Goal: Task Accomplishment & Management: Manage account settings

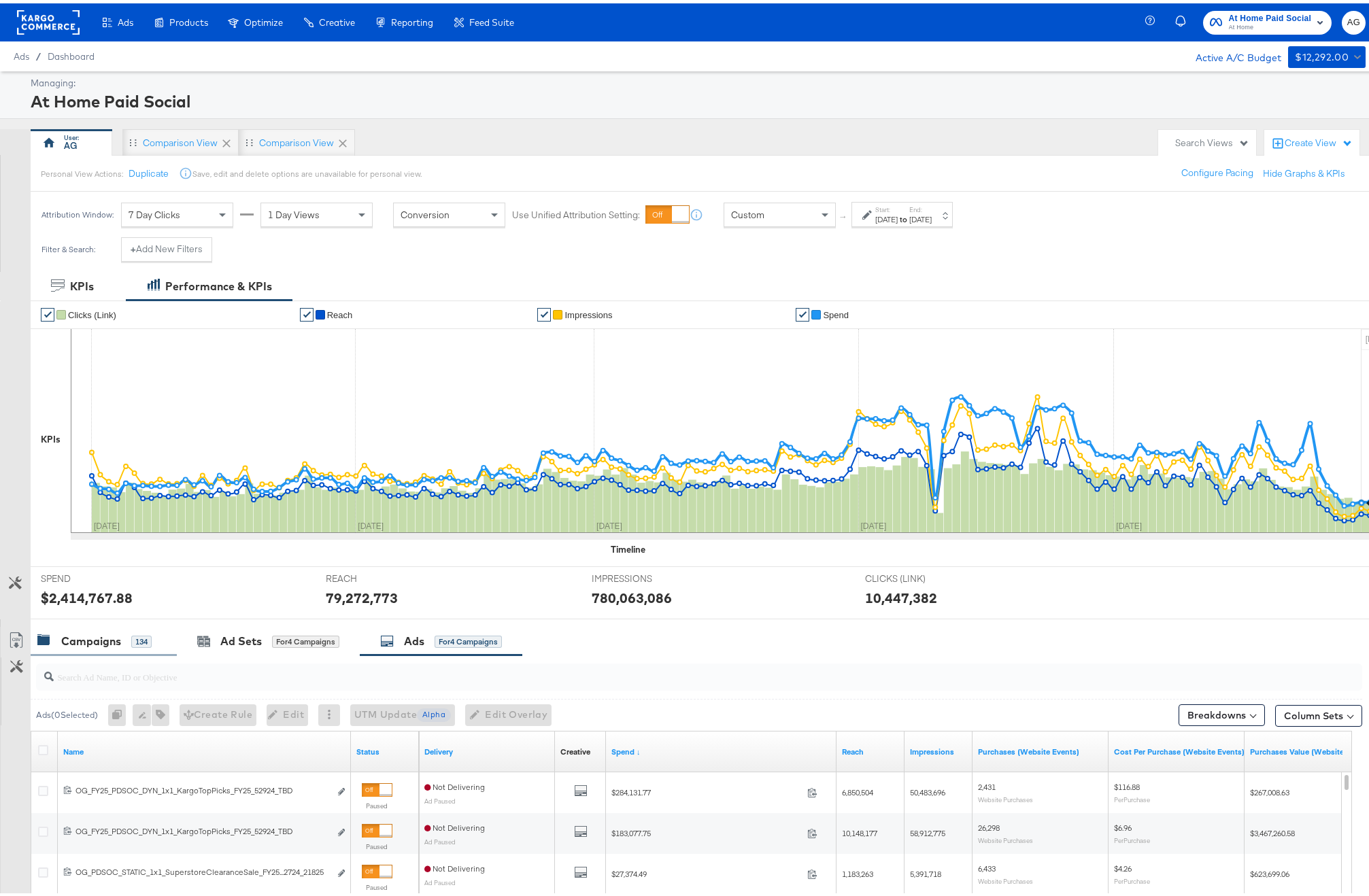
click at [102, 649] on div "Campaigns 134" at bounding box center [104, 638] width 146 height 29
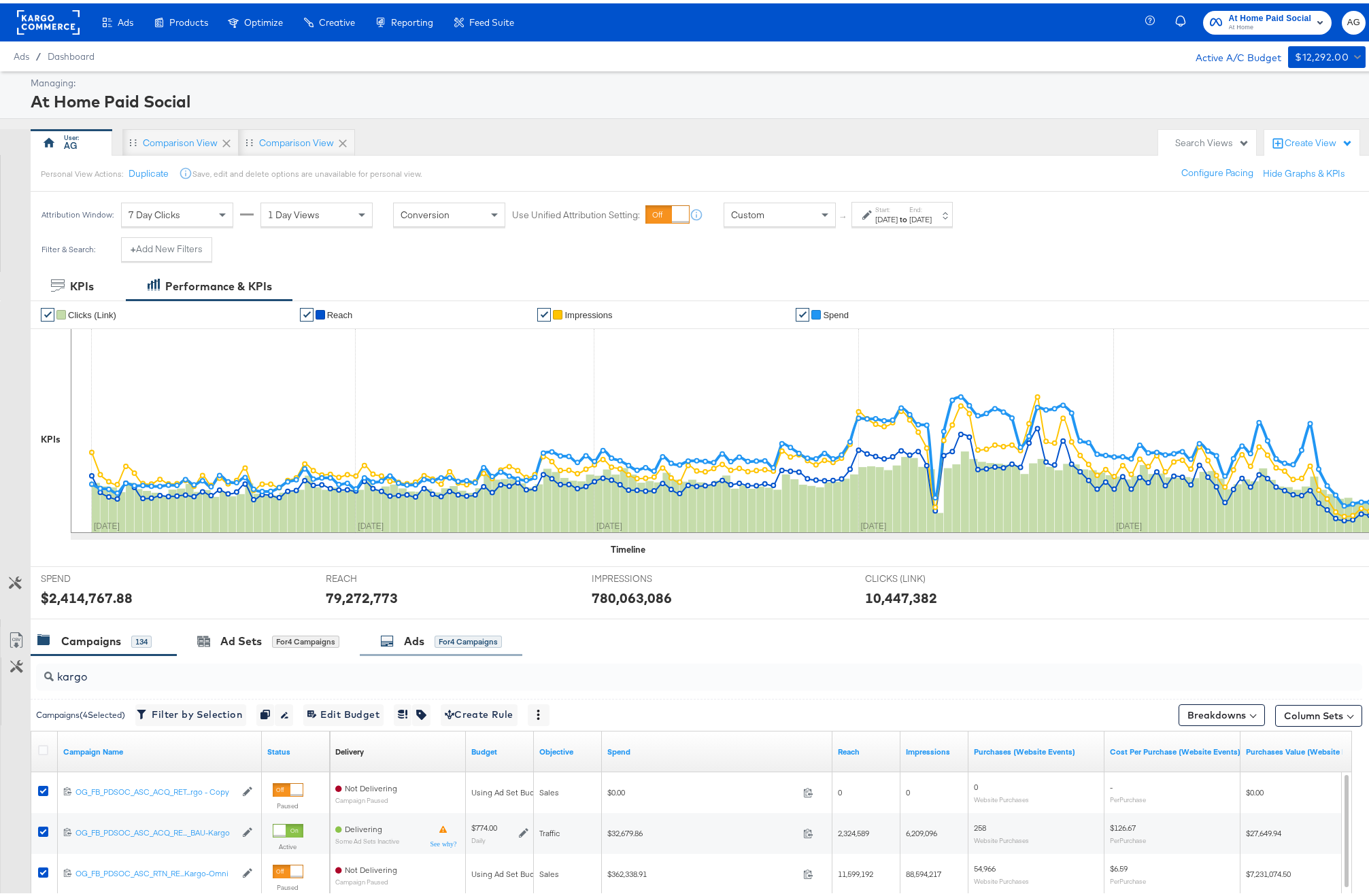
click at [423, 650] on div "Ads for 4 Campaigns" at bounding box center [441, 638] width 163 height 29
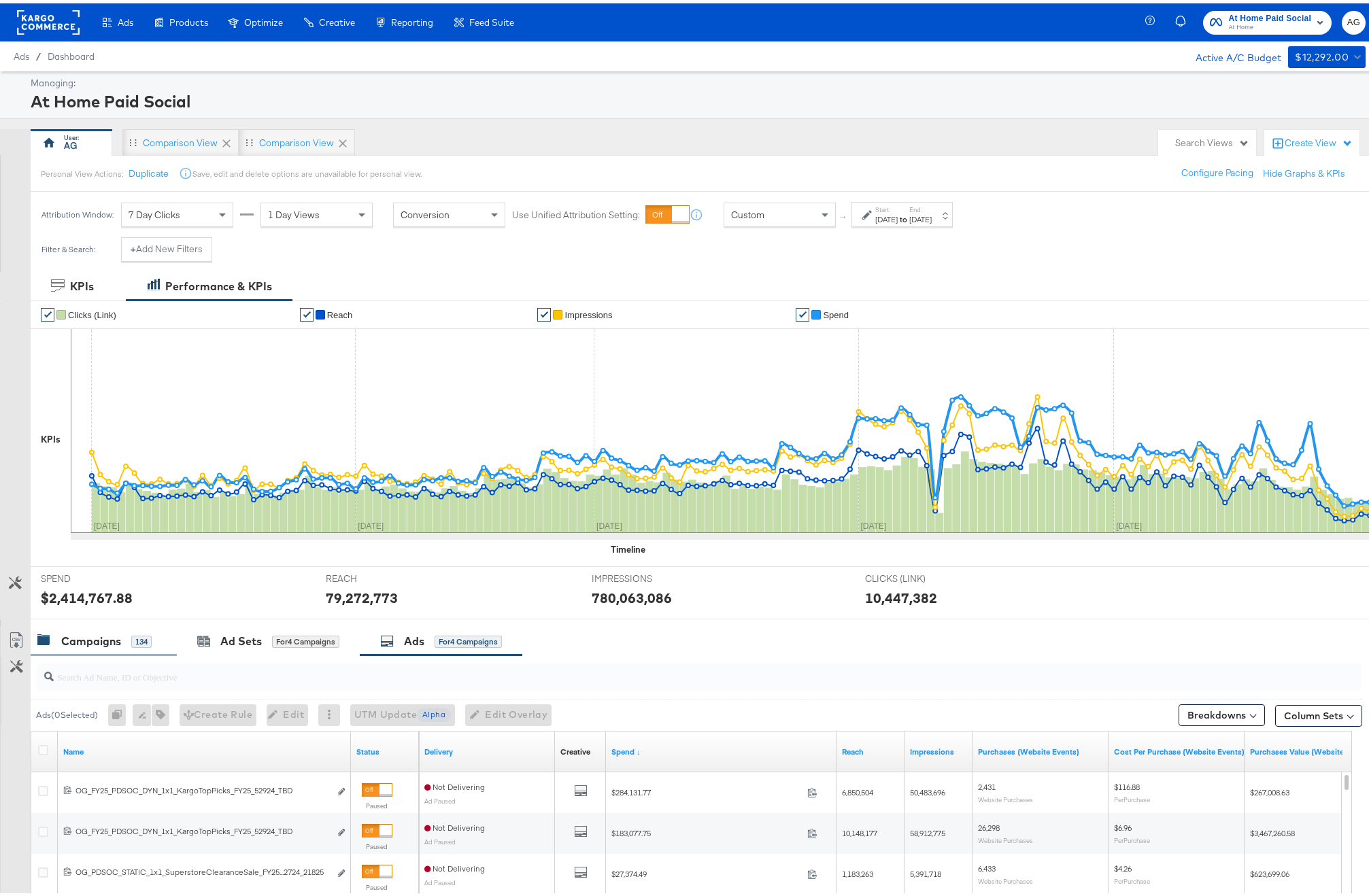
click at [132, 644] on div "134" at bounding box center [141, 638] width 20 height 12
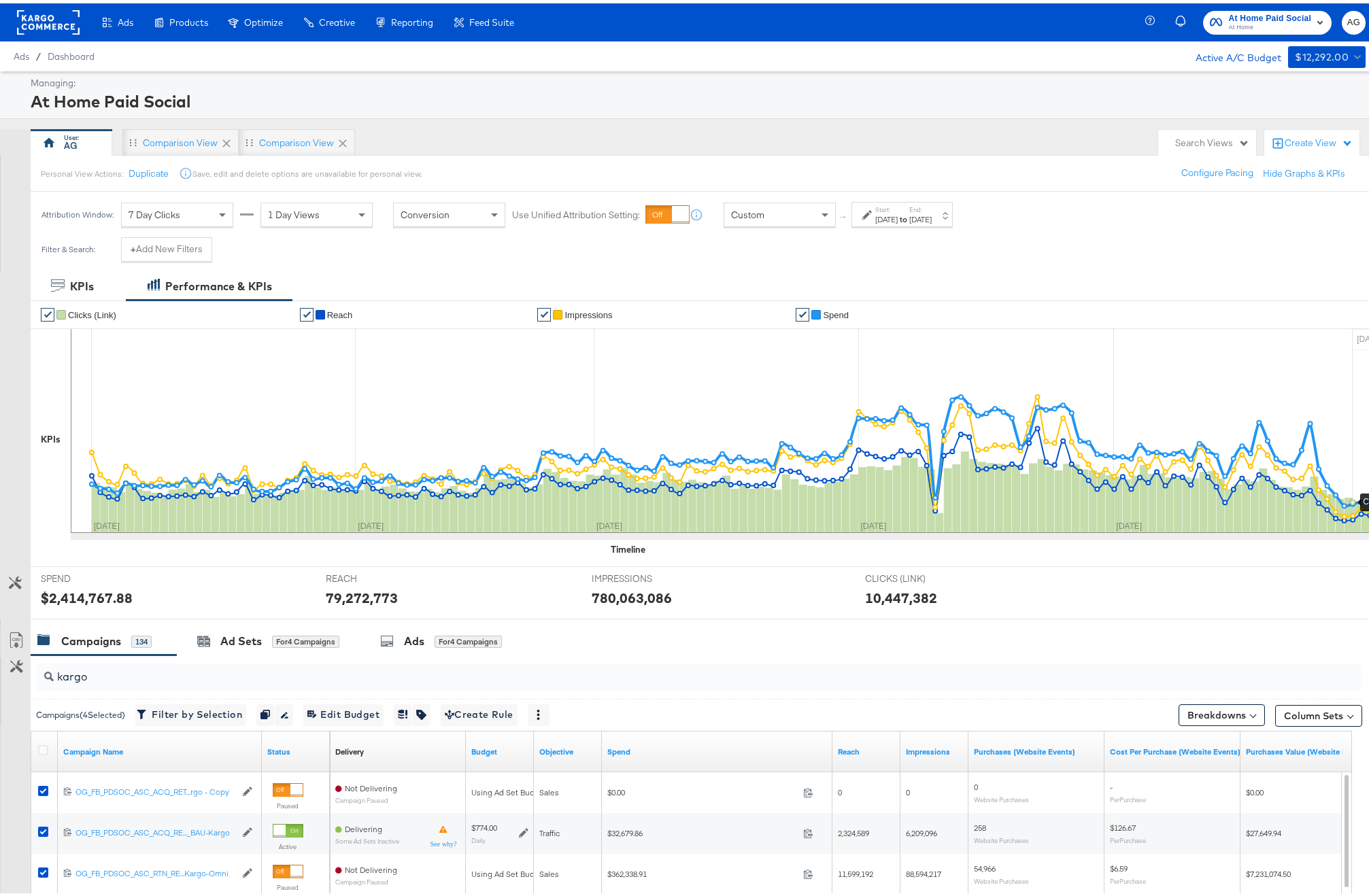
scroll to position [259, 0]
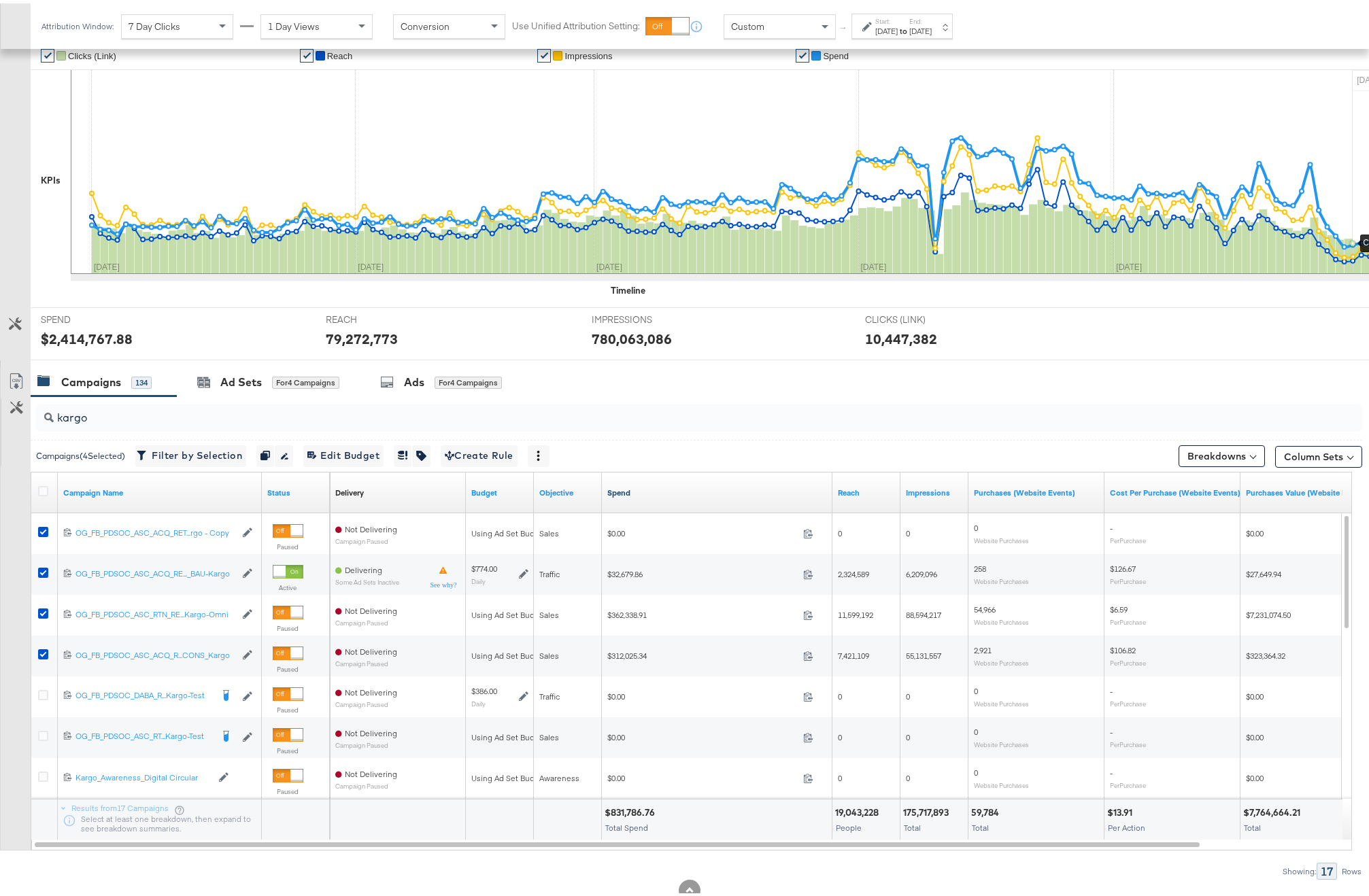
click at [629, 484] on link "Spend" at bounding box center [717, 489] width 219 height 11
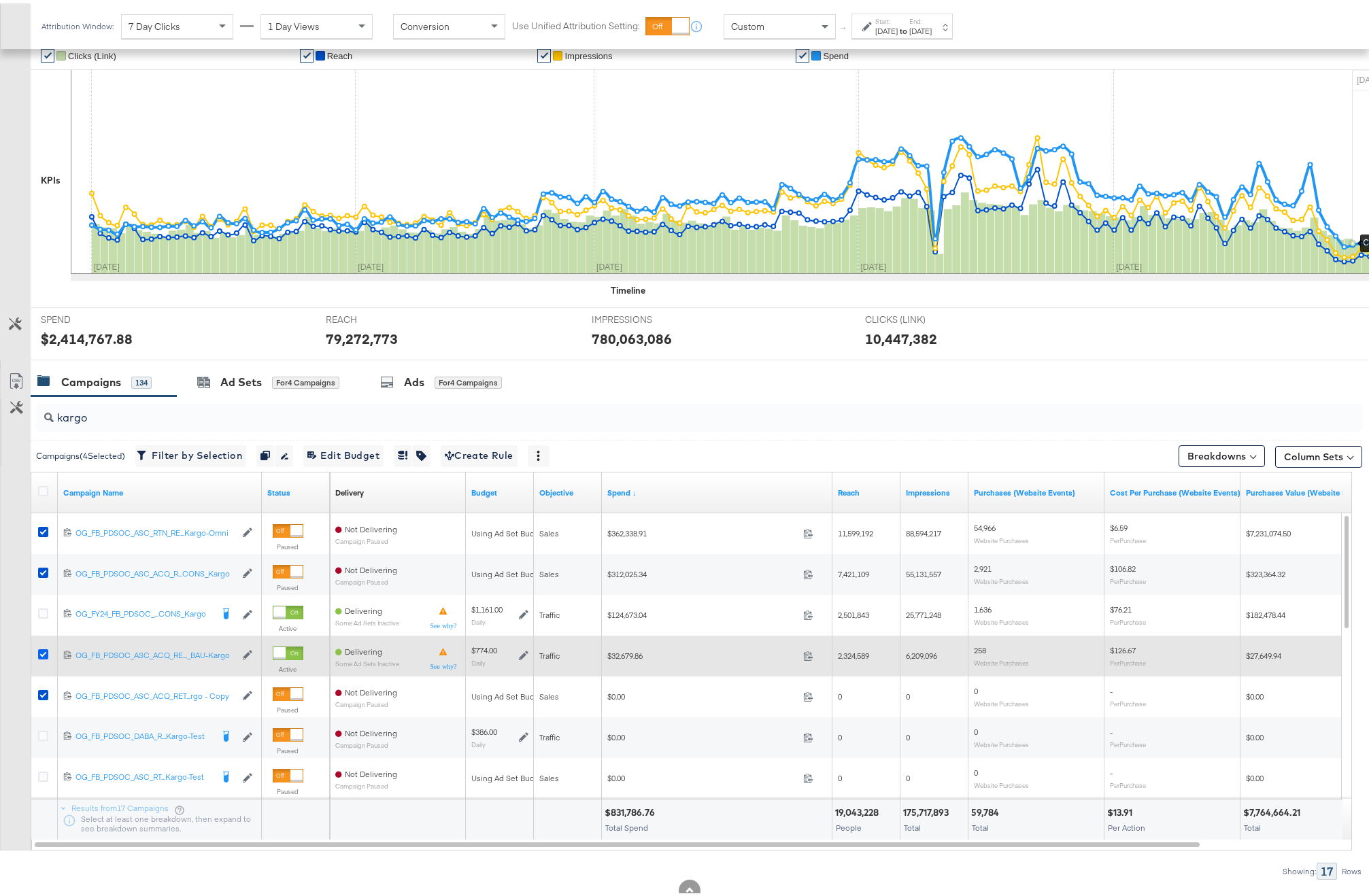
click at [47, 648] on icon at bounding box center [44, 651] width 11 height 11
click at [0, 0] on input "checkbox" at bounding box center [0, 0] width 0 height 0
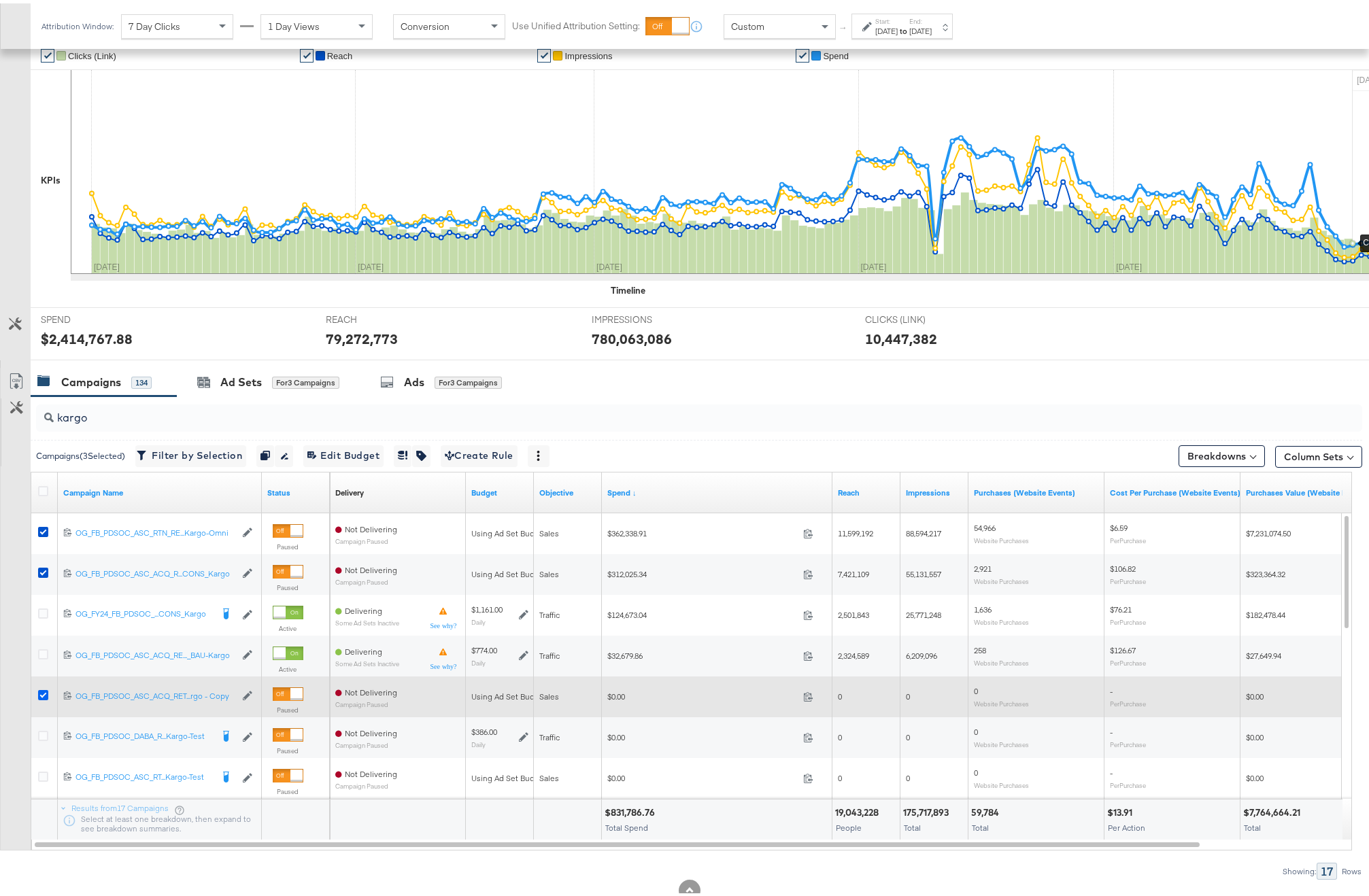
click at [46, 693] on icon at bounding box center [44, 692] width 11 height 11
click at [0, 0] on input "checkbox" at bounding box center [0, 0] width 0 height 0
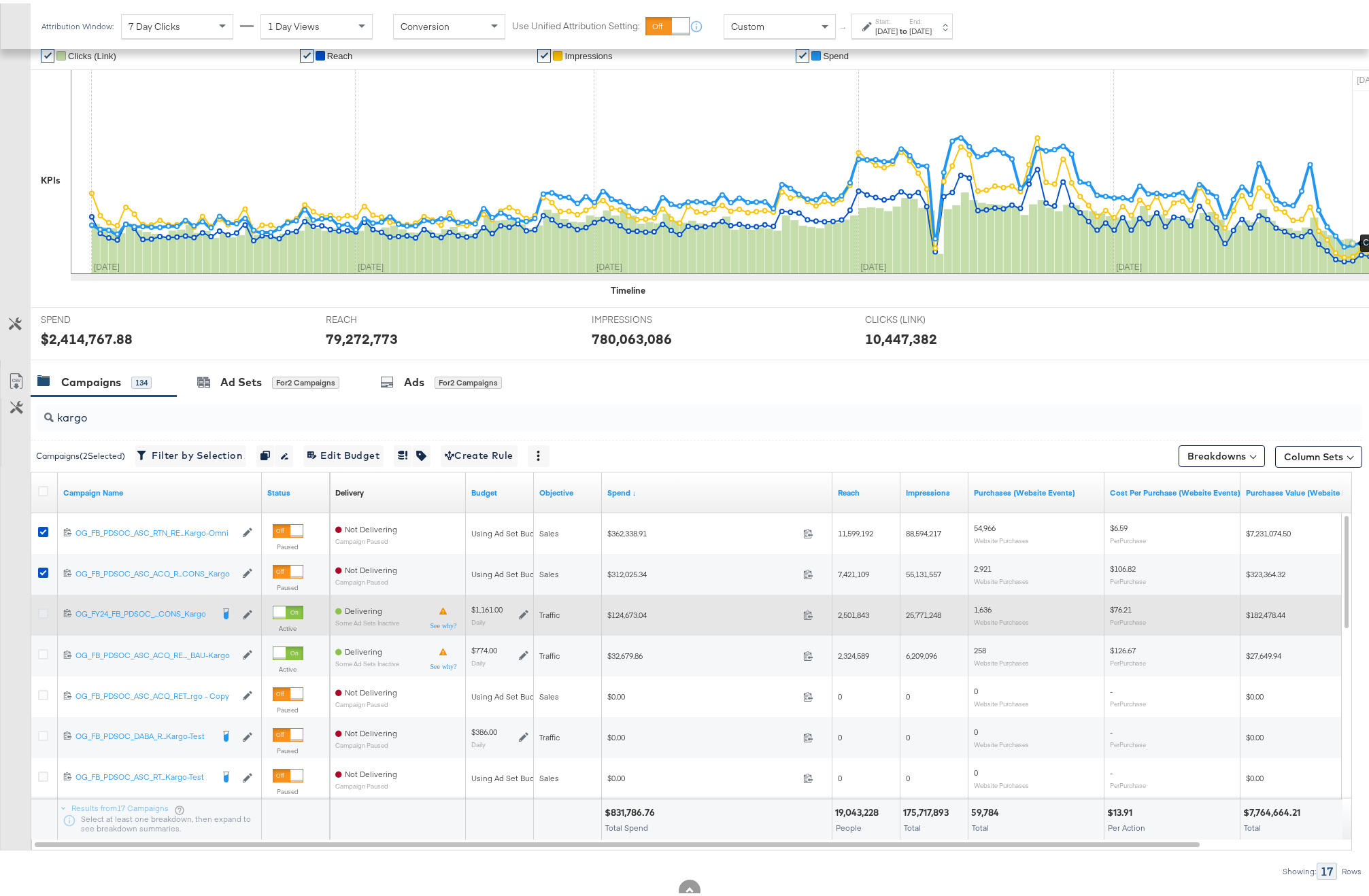
click at [42, 615] on icon at bounding box center [44, 610] width 11 height 11
click at [0, 0] on input "checkbox" at bounding box center [0, 0] width 0 height 0
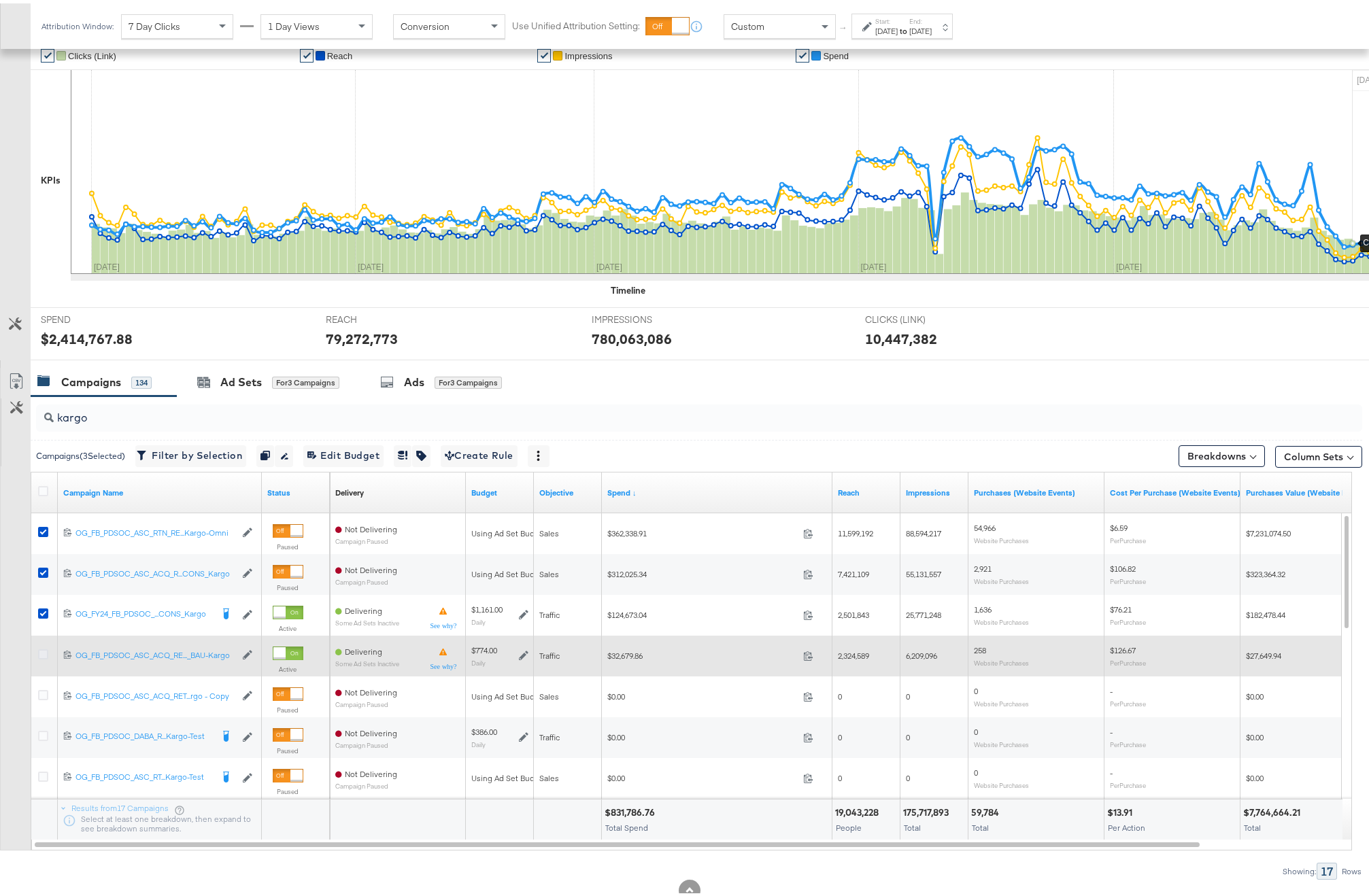
click at [45, 650] on icon at bounding box center [44, 651] width 11 height 11
click at [0, 0] on input "checkbox" at bounding box center [0, 0] width 0 height 0
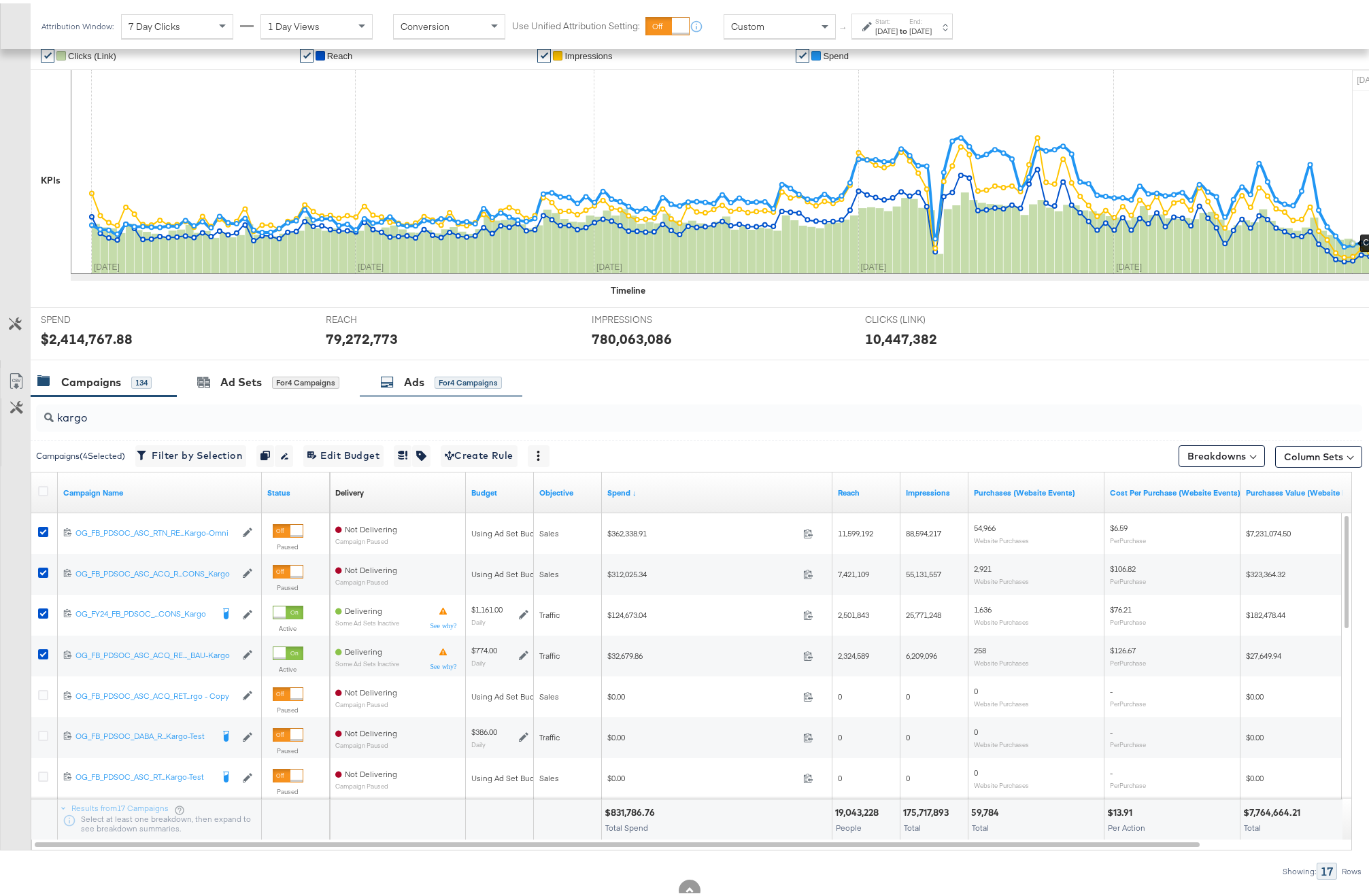
click at [375, 381] on div "Ads for 4 Campaigns" at bounding box center [441, 379] width 163 height 29
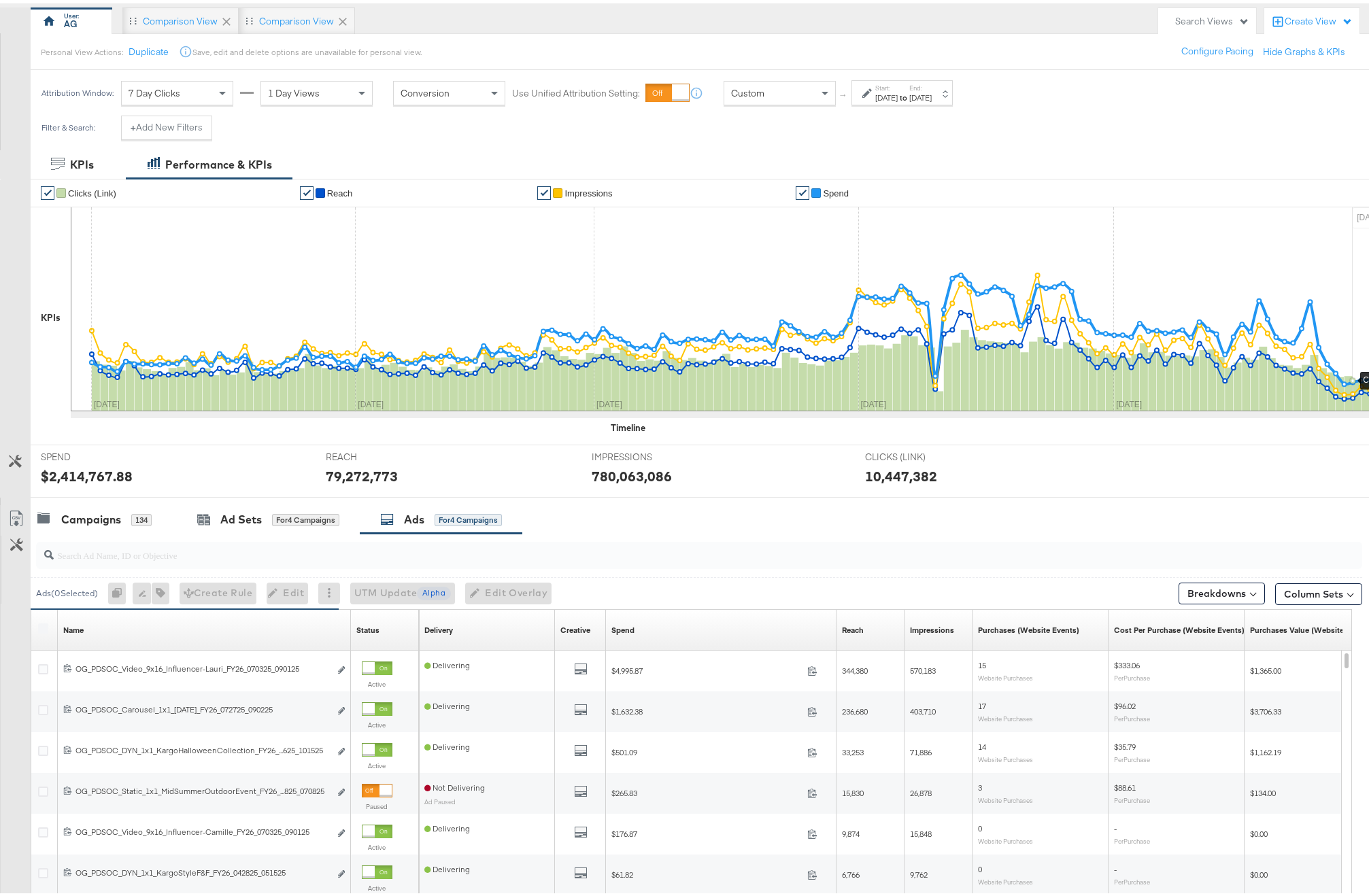
scroll to position [245, 0]
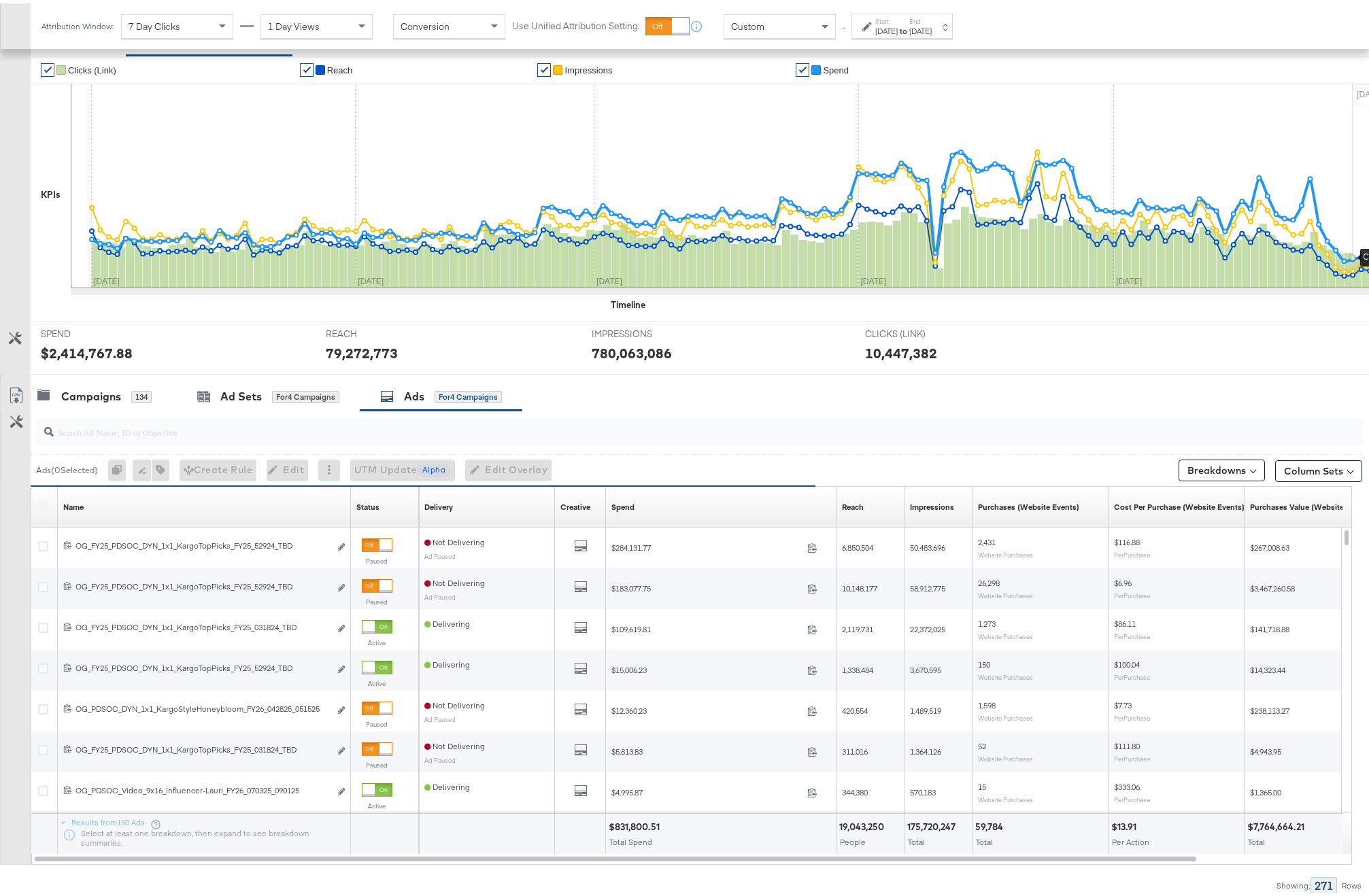
click at [730, 504] on div "Spend Sorting Unavailable" at bounding box center [721, 503] width 231 height 22
click at [691, 511] on div "Spend Sorting Unavailable" at bounding box center [721, 503] width 231 height 22
click at [734, 510] on div "Spend Sorting Unavailable" at bounding box center [721, 503] width 231 height 22
click at [683, 503] on div "Spend Sorting Unavailable" at bounding box center [721, 503] width 231 height 22
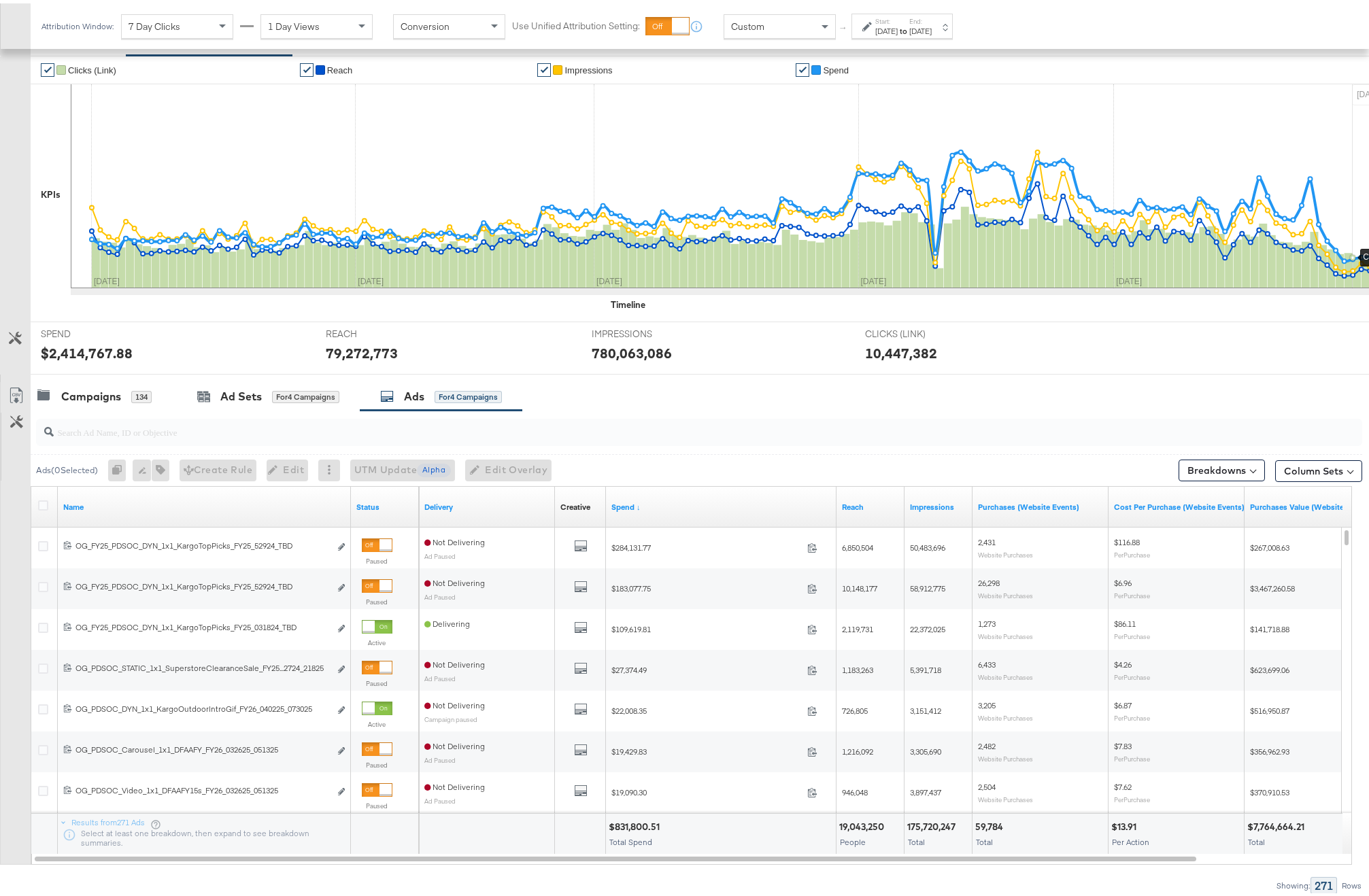
click at [923, 400] on div "Campaigns 134 Ad Sets for 4 Campaigns Ads for 4 Campaigns" at bounding box center [705, 393] width 1349 height 29
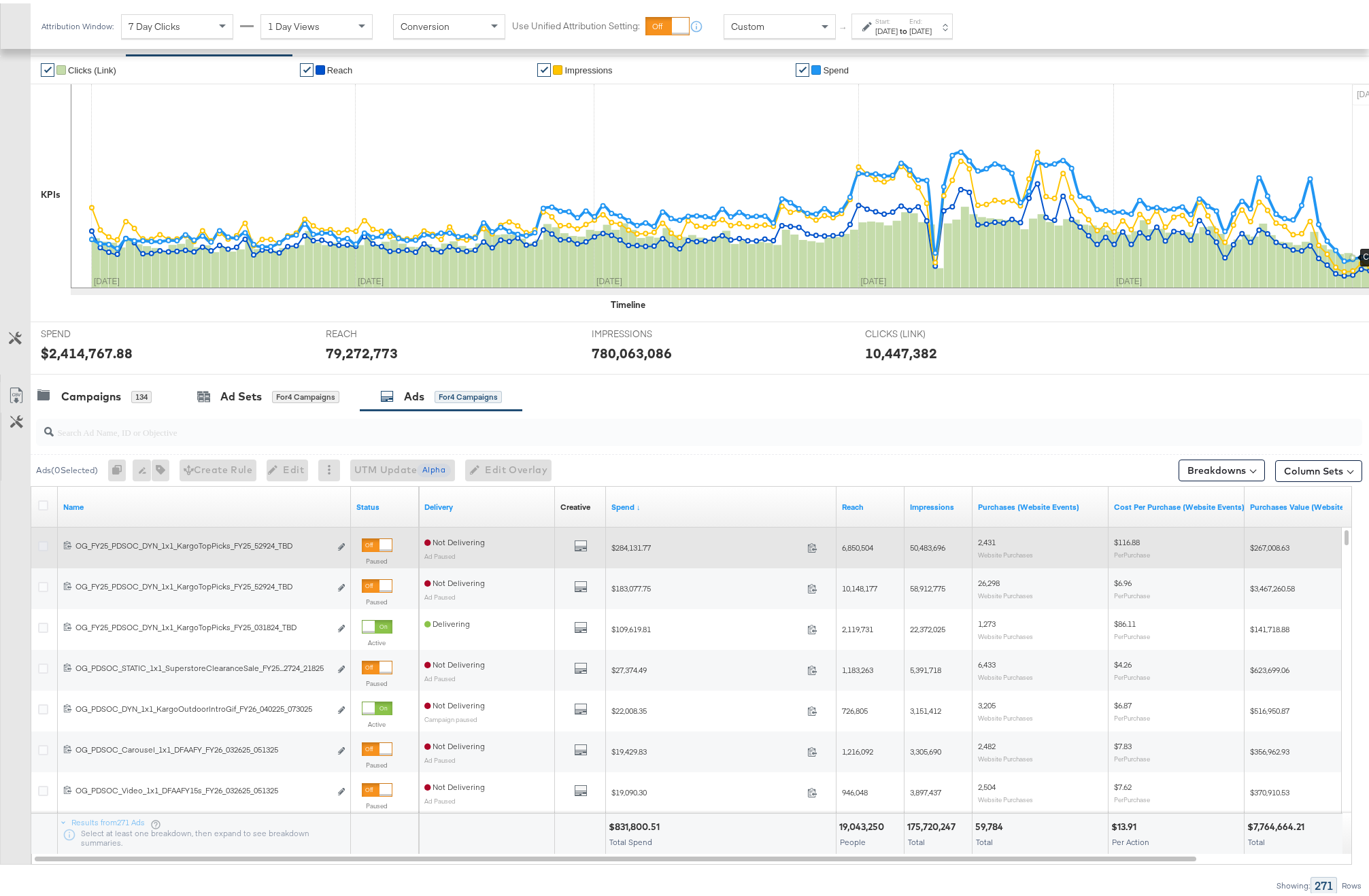
click at [41, 546] on icon at bounding box center [44, 543] width 11 height 11
click at [0, 0] on input "checkbox" at bounding box center [0, 0] width 0 height 0
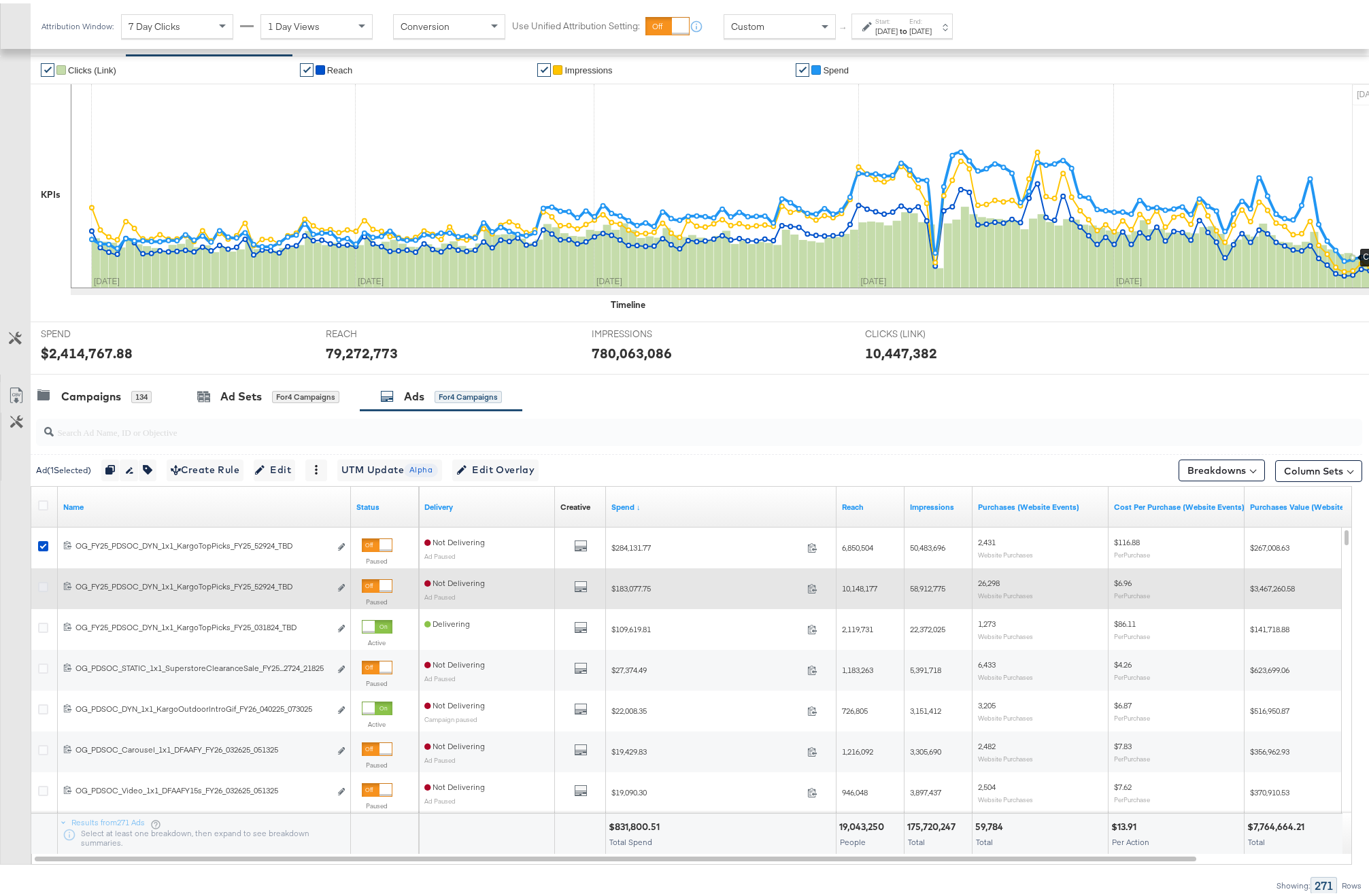
click at [44, 582] on icon at bounding box center [44, 584] width 11 height 11
click at [0, 0] on input "checkbox" at bounding box center [0, 0] width 0 height 0
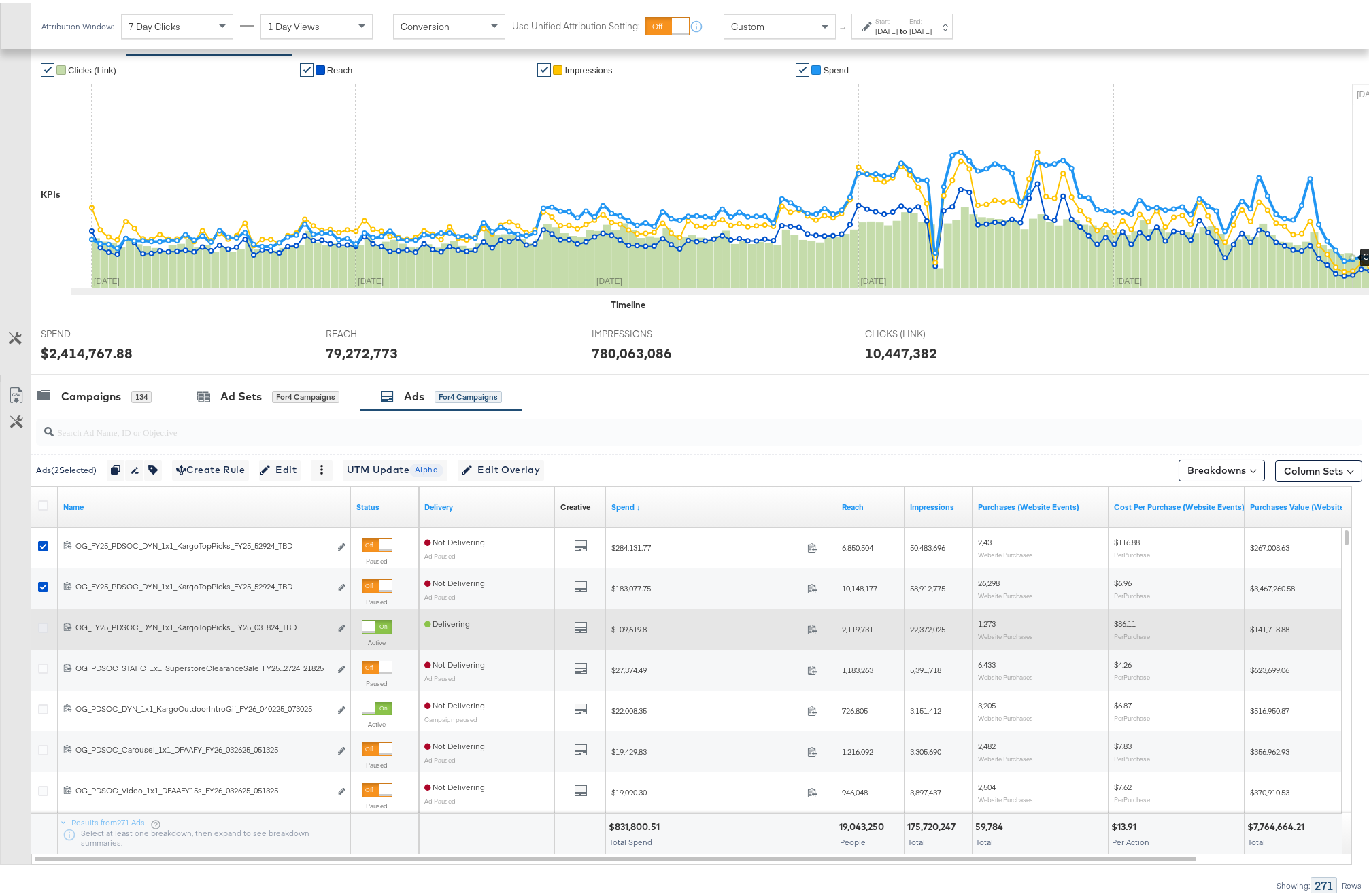
click at [46, 624] on icon at bounding box center [44, 625] width 11 height 11
click at [0, 0] on input "checkbox" at bounding box center [0, 0] width 0 height 0
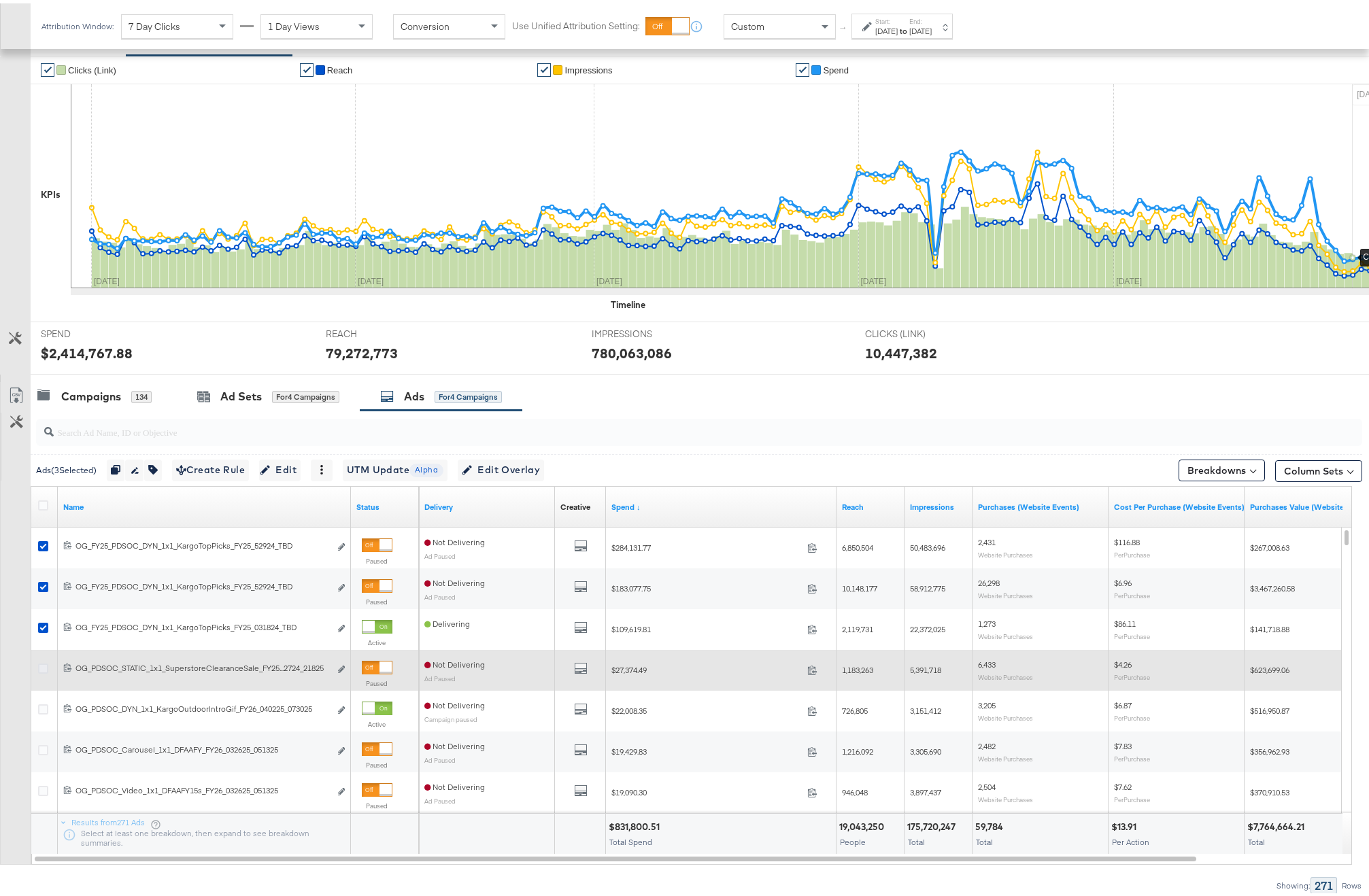
click at [44, 666] on icon at bounding box center [44, 665] width 11 height 11
click at [0, 0] on input "checkbox" at bounding box center [0, 0] width 0 height 0
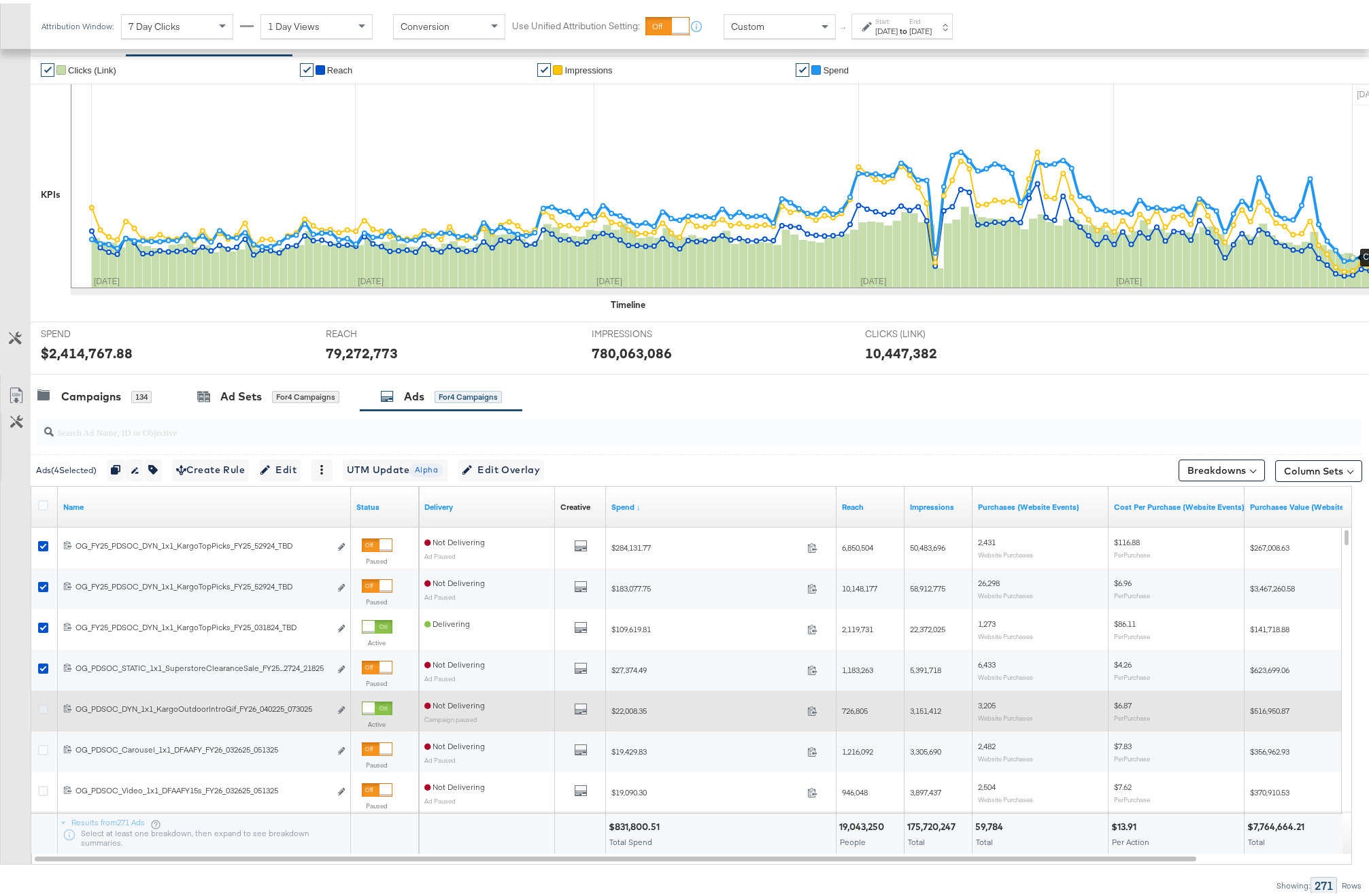
click at [43, 702] on icon at bounding box center [44, 706] width 11 height 11
click at [0, 0] on input "checkbox" at bounding box center [0, 0] width 0 height 0
click at [42, 703] on icon at bounding box center [44, 706] width 11 height 11
click at [0, 0] on input "checkbox" at bounding box center [0, 0] width 0 height 0
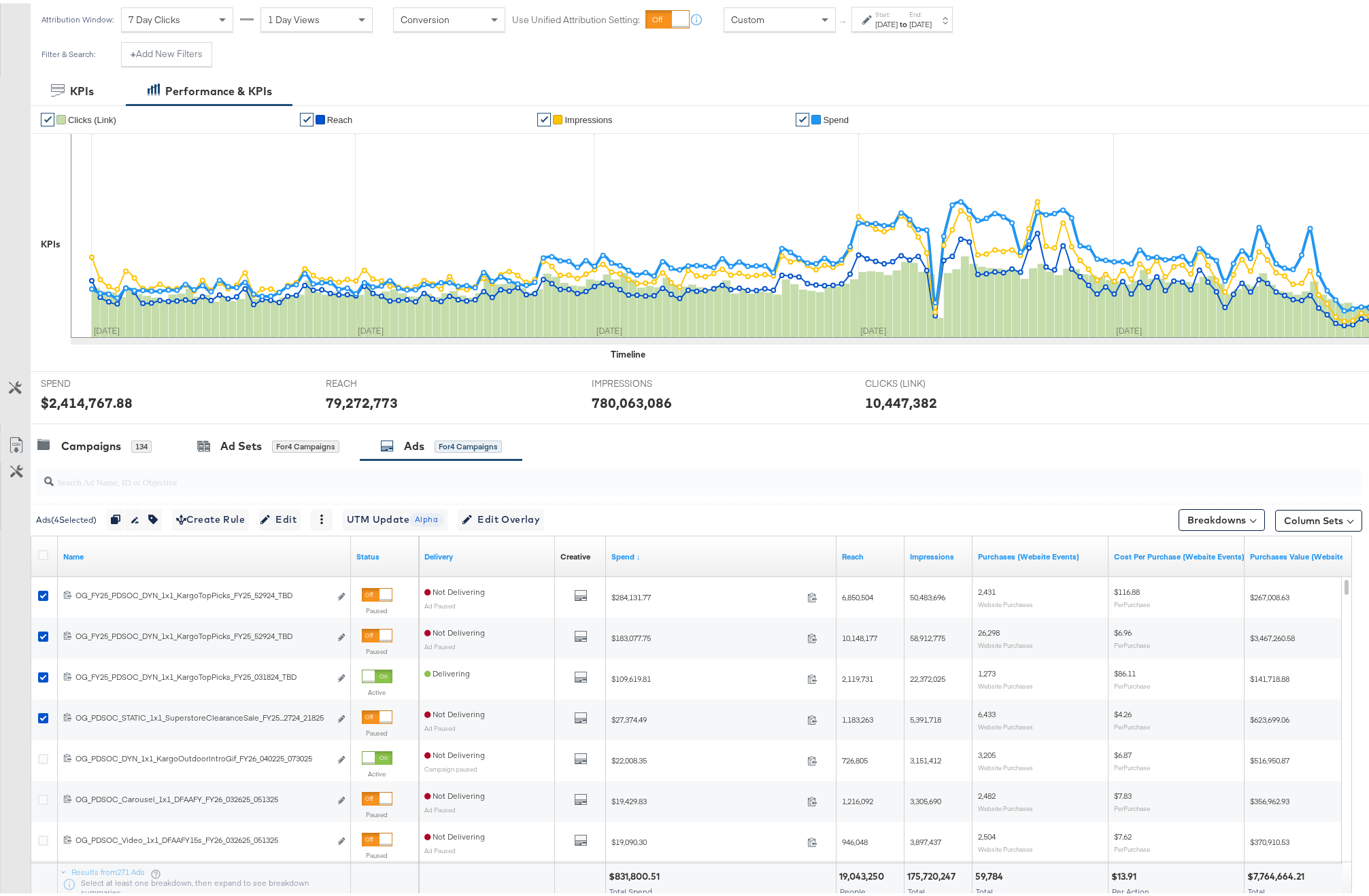
scroll to position [265, 0]
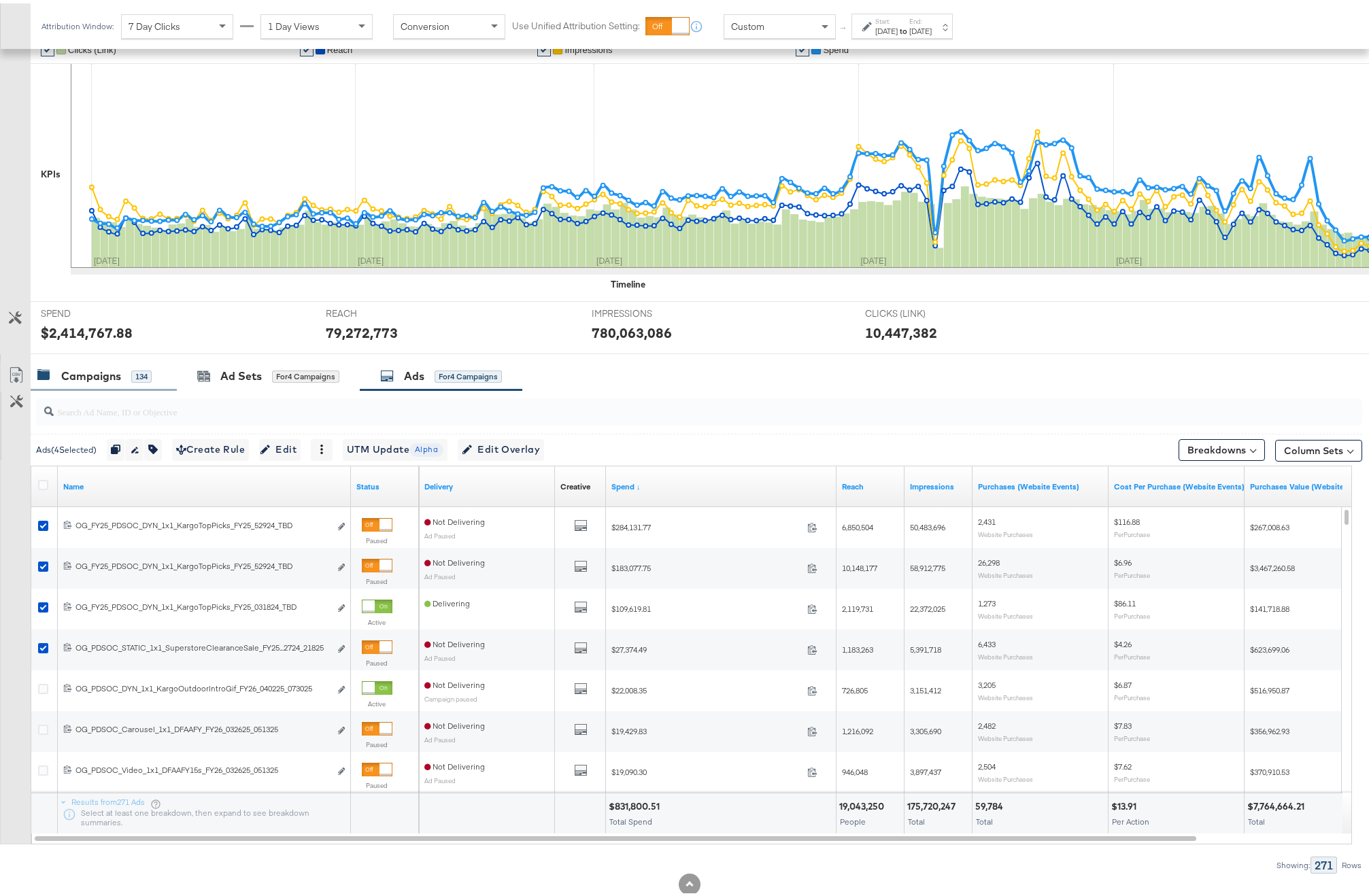
drag, startPoint x: 123, startPoint y: 378, endPoint x: 164, endPoint y: 384, distance: 41.4
click at [123, 378] on div "Campaigns 134" at bounding box center [95, 373] width 115 height 16
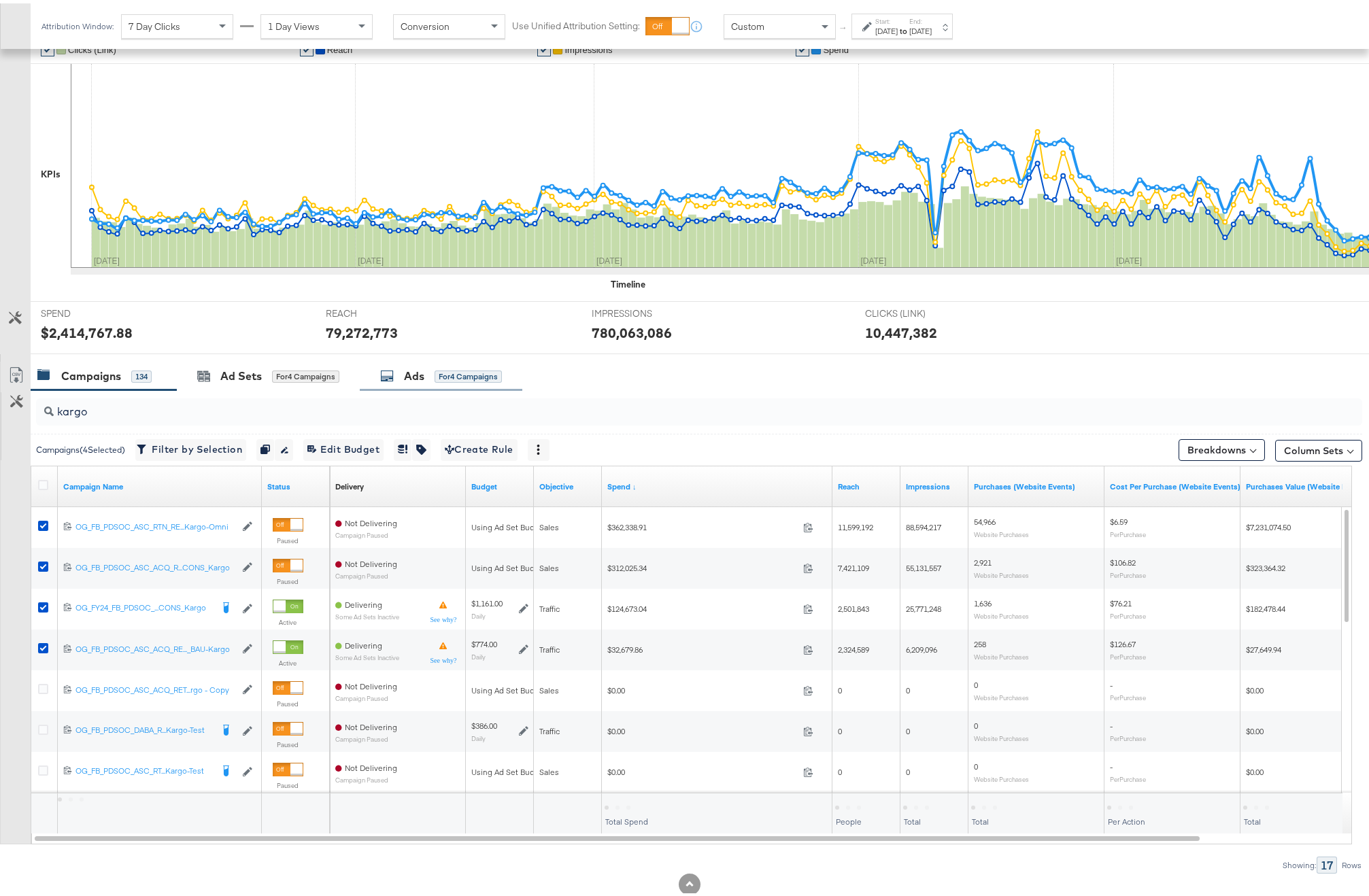
click at [424, 384] on div "Ads for 4 Campaigns" at bounding box center [441, 372] width 163 height 29
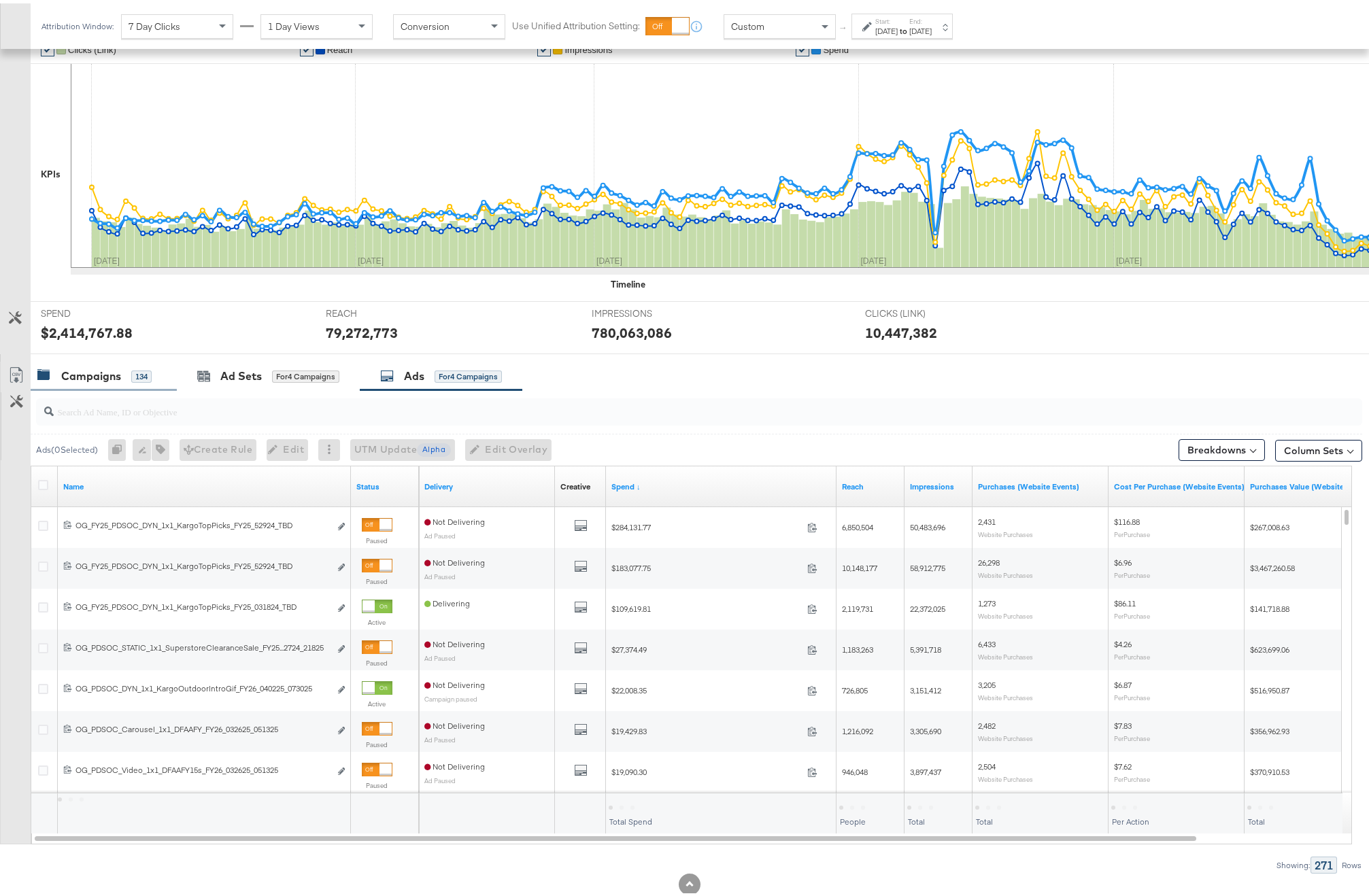
click at [157, 381] on div "Campaigns 134" at bounding box center [104, 372] width 146 height 29
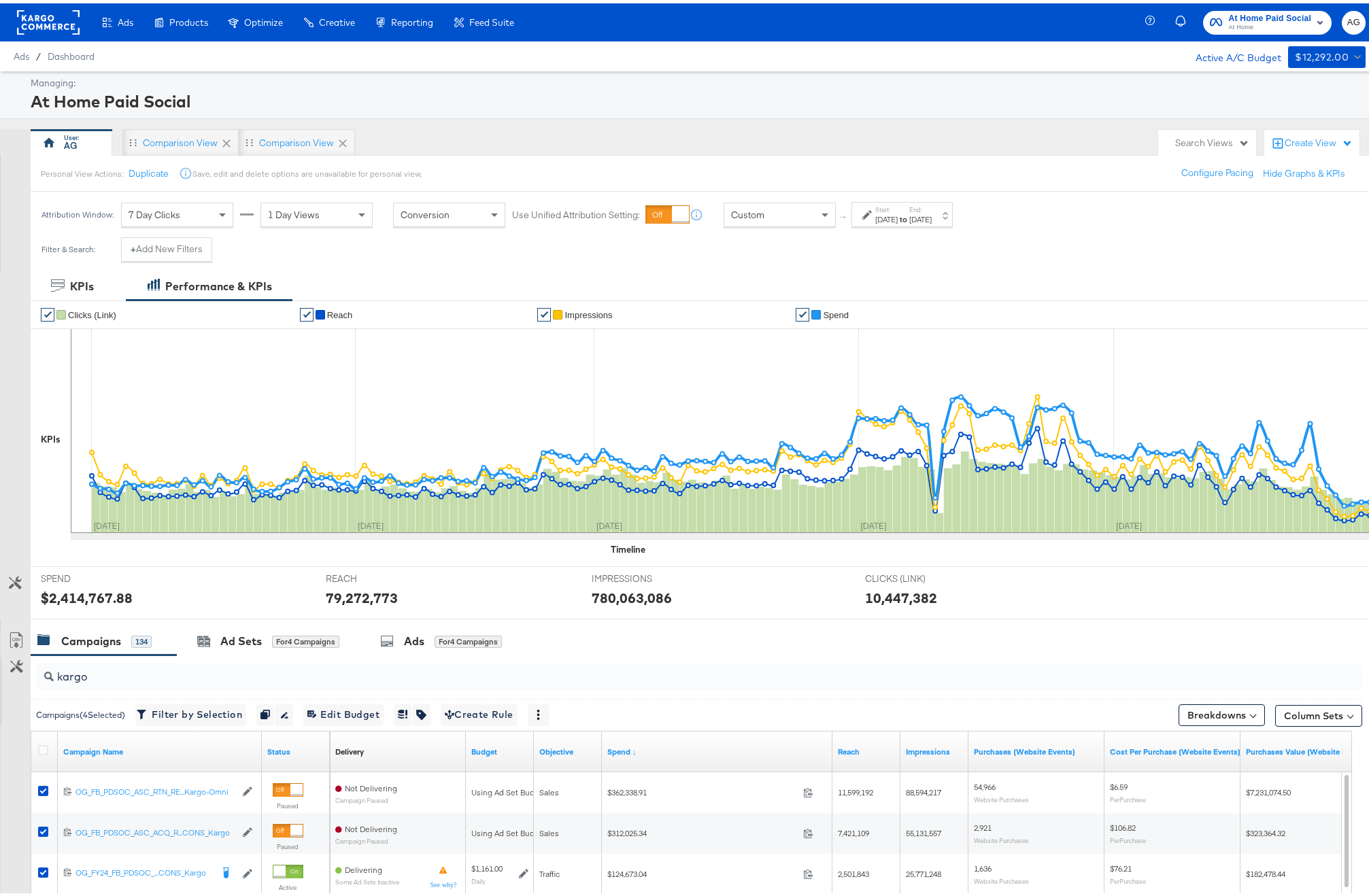
scroll to position [237, 0]
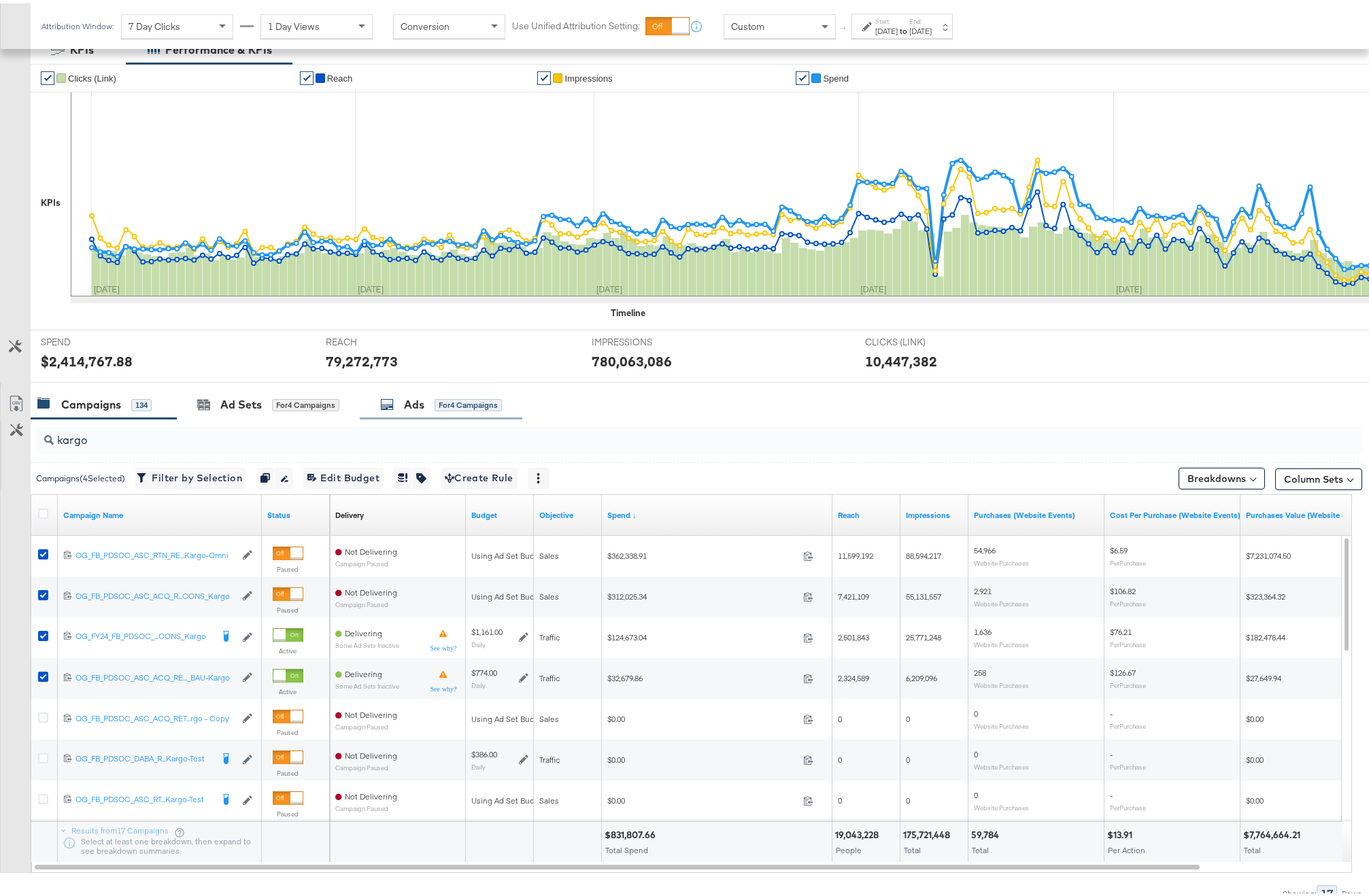
click at [450, 405] on div "for 4 Campaigns" at bounding box center [468, 402] width 67 height 12
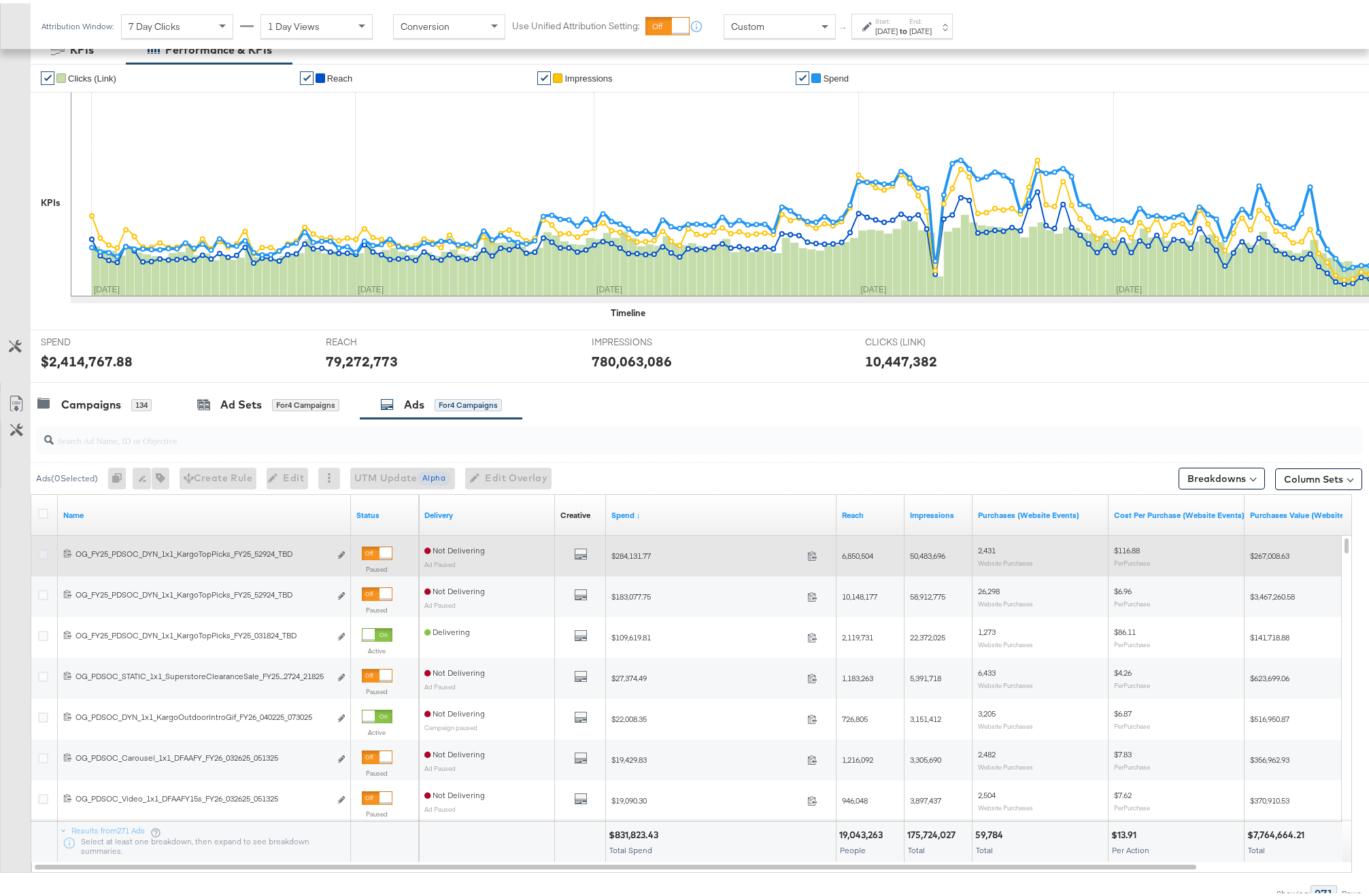
click at [44, 552] on icon at bounding box center [44, 552] width 11 height 11
click at [0, 0] on input "checkbox" at bounding box center [0, 0] width 0 height 0
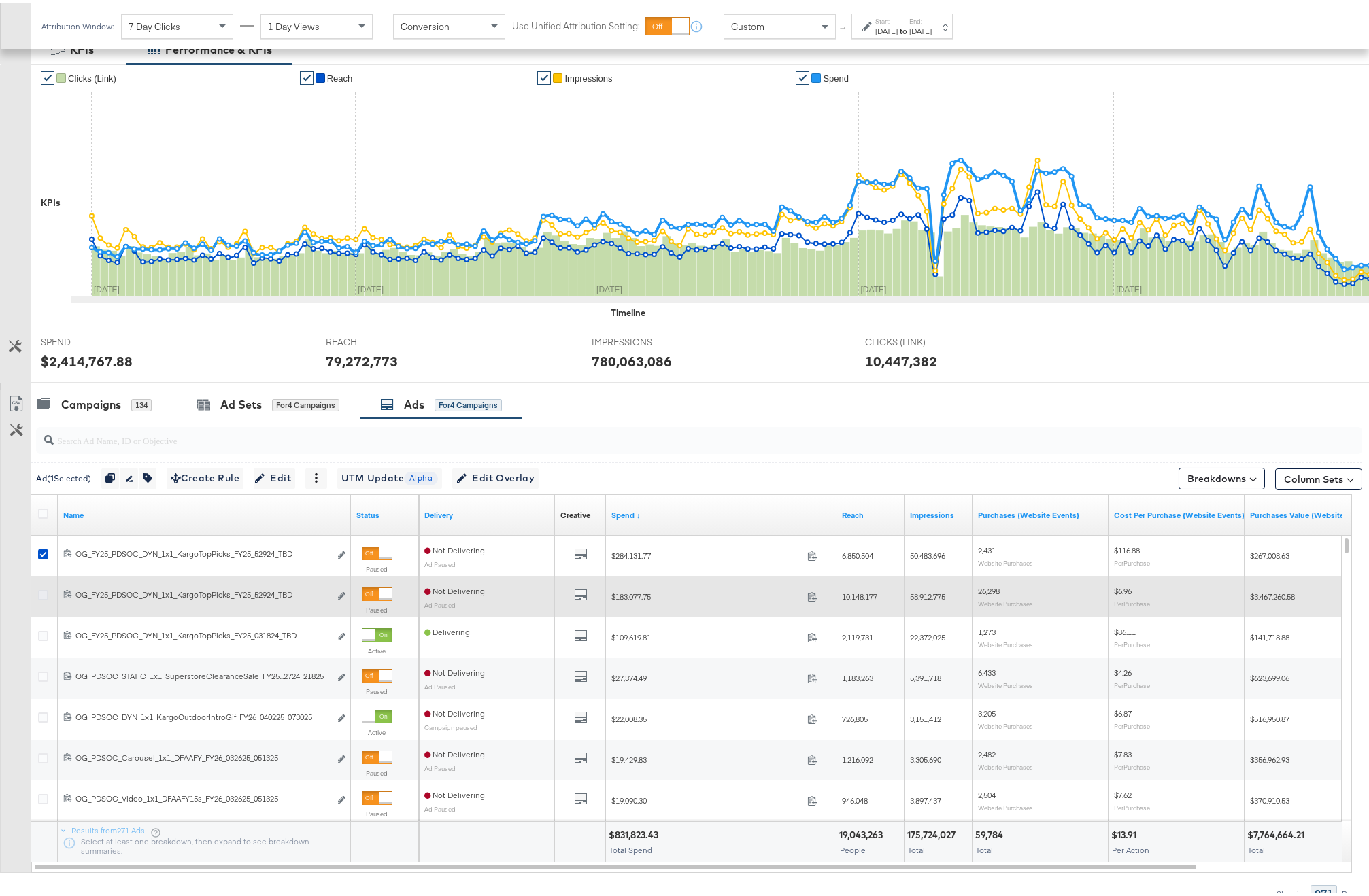
click at [44, 592] on icon at bounding box center [44, 592] width 11 height 11
click at [0, 0] on input "checkbox" at bounding box center [0, 0] width 0 height 0
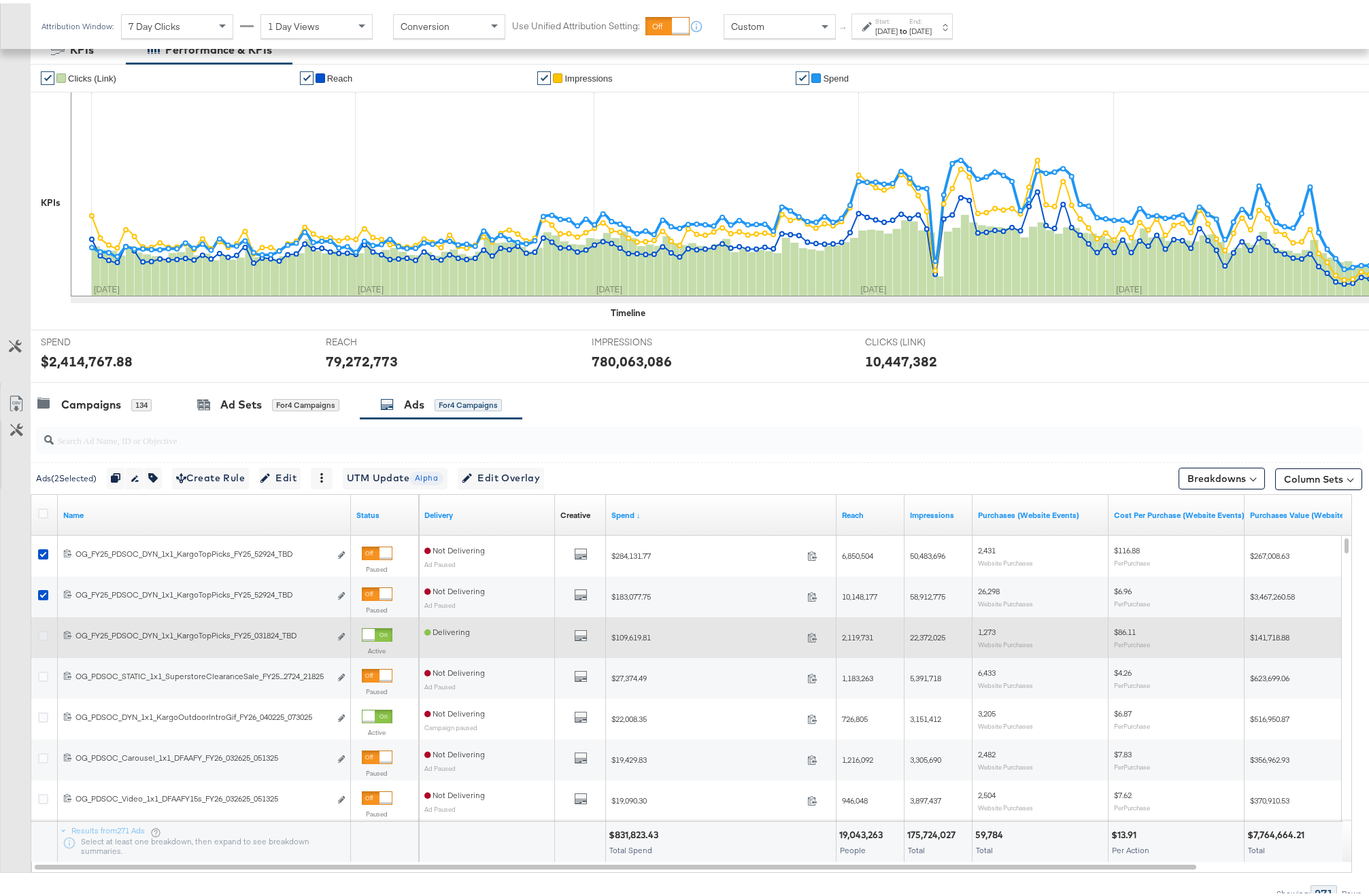
click at [45, 633] on icon at bounding box center [44, 633] width 11 height 11
click at [0, 0] on input "checkbox" at bounding box center [0, 0] width 0 height 0
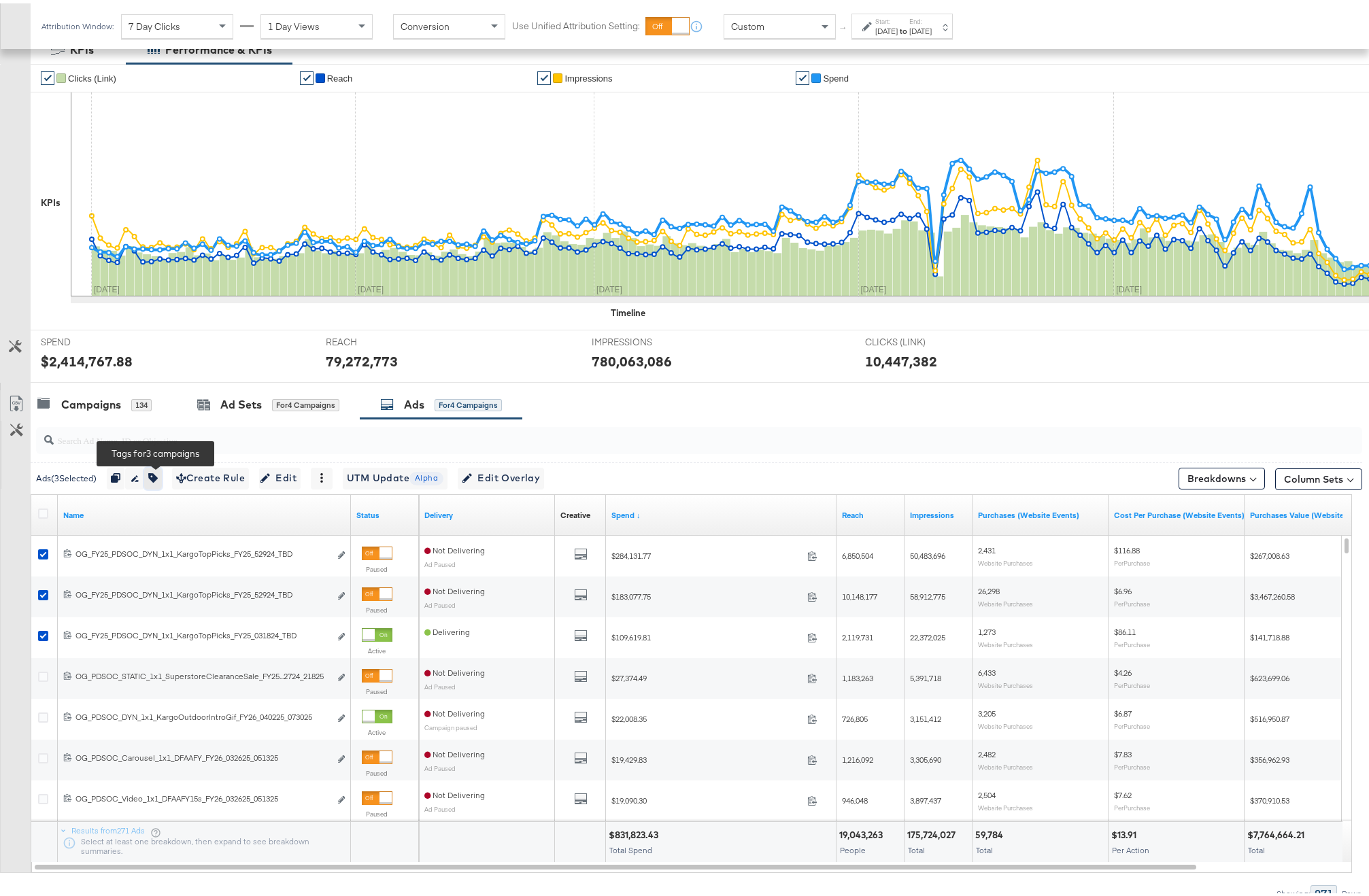
click at [160, 481] on button "button" at bounding box center [152, 475] width 17 height 22
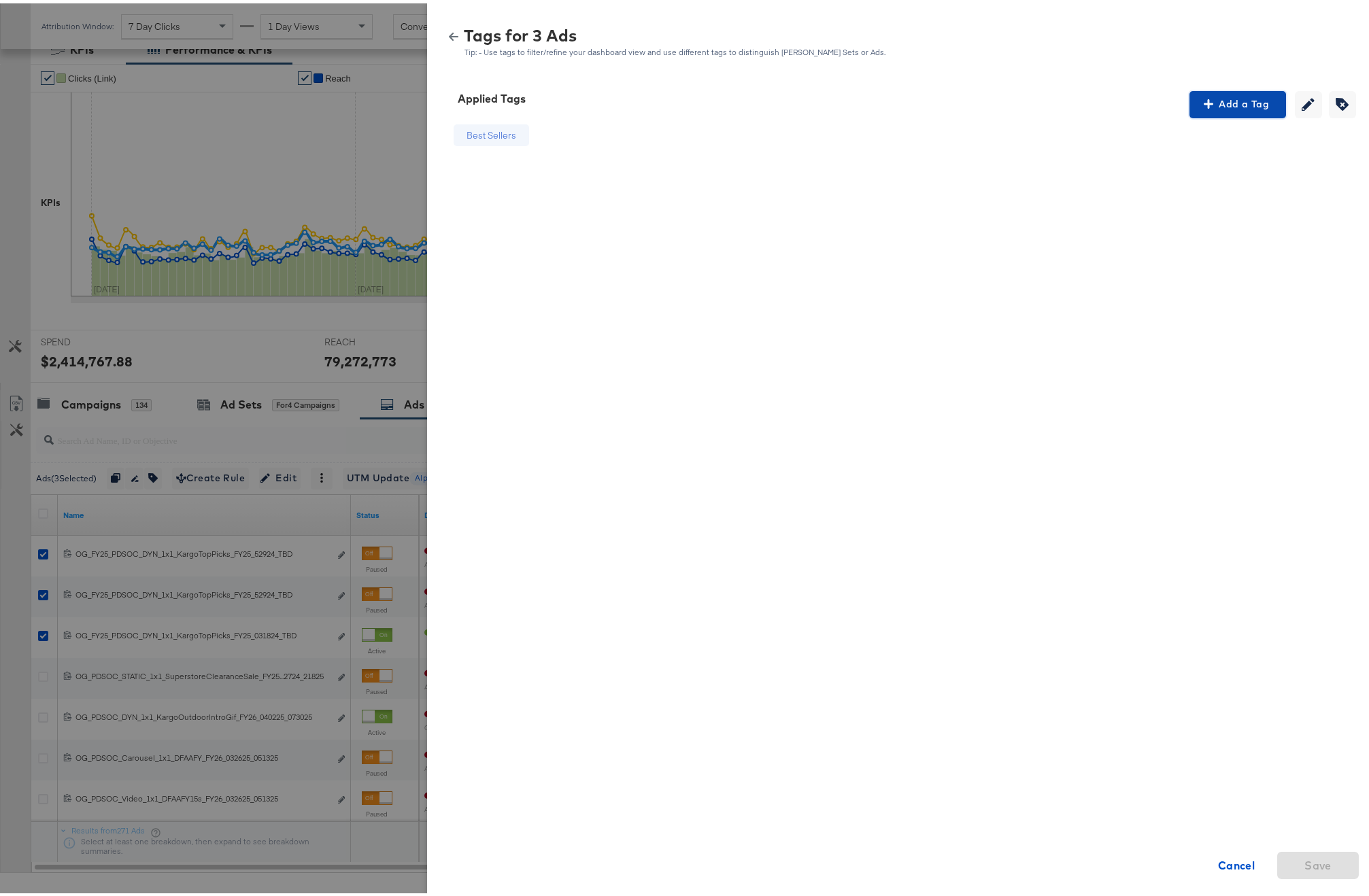
click at [1244, 99] on span "Add a Tag" at bounding box center [1238, 101] width 86 height 17
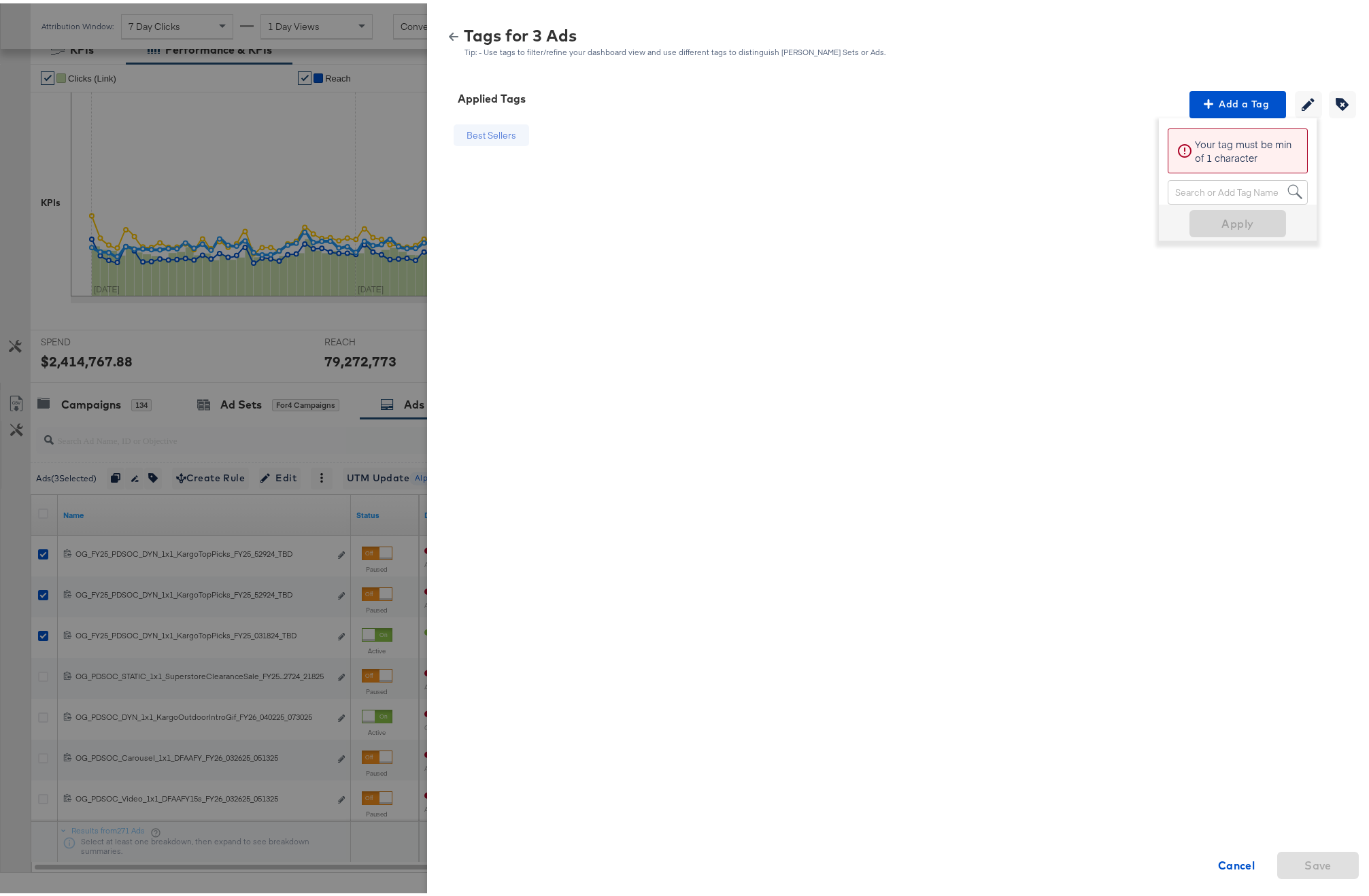
click at [1250, 307] on div "Best Sellers Cancel Save" at bounding box center [903, 346] width 920 height 463
click at [1339, 107] on icon "button" at bounding box center [1342, 100] width 13 height 13
click at [529, 134] on icon at bounding box center [534, 133] width 10 height 10
click at [1334, 860] on span "Save" at bounding box center [1318, 861] width 71 height 19
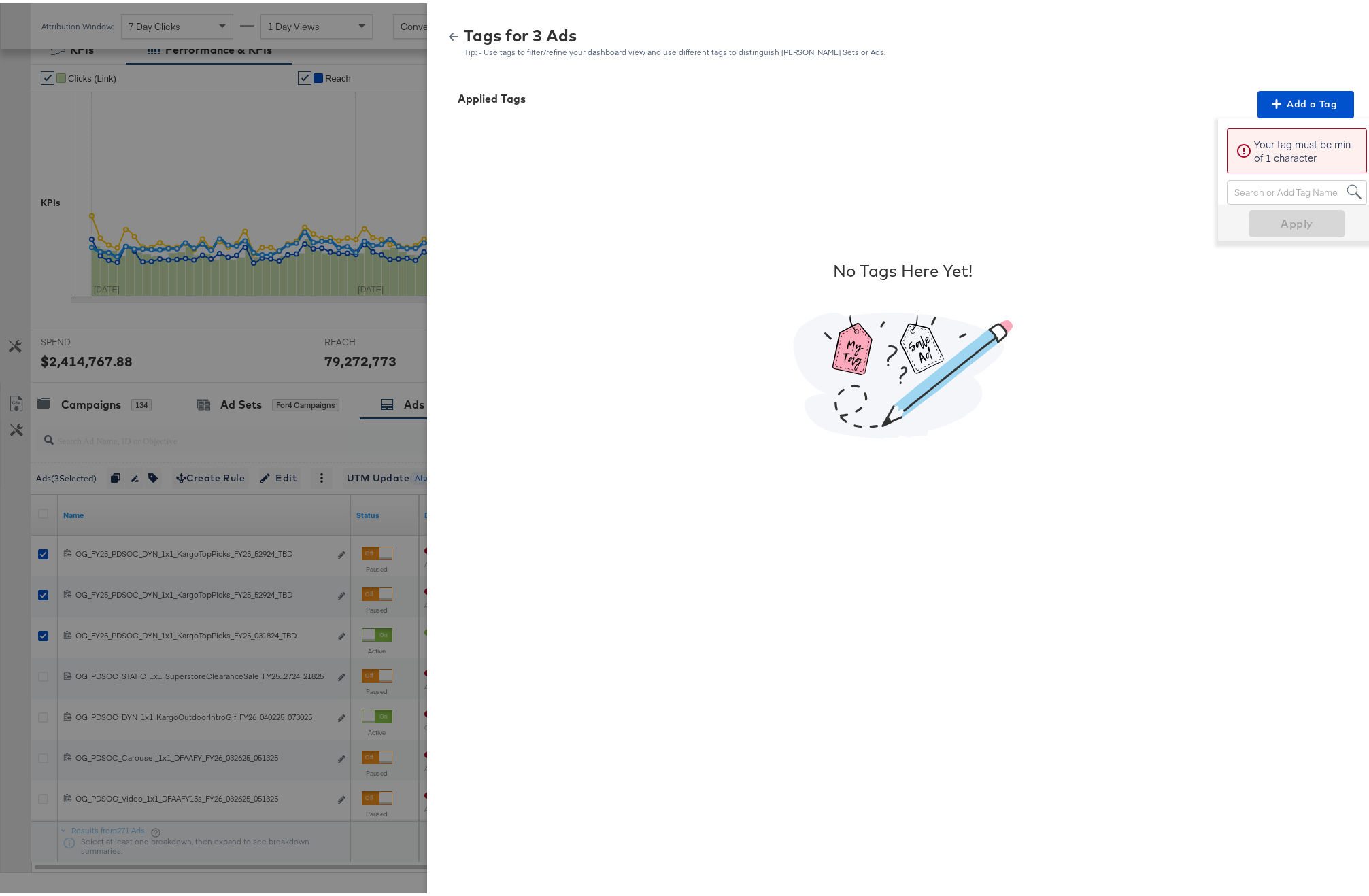
click at [1291, 190] on div "Search or Add Tag Name" at bounding box center [1297, 188] width 139 height 23
type input "Best Sellers"
click at [1280, 213] on span "Apply" at bounding box center [1297, 220] width 86 height 19
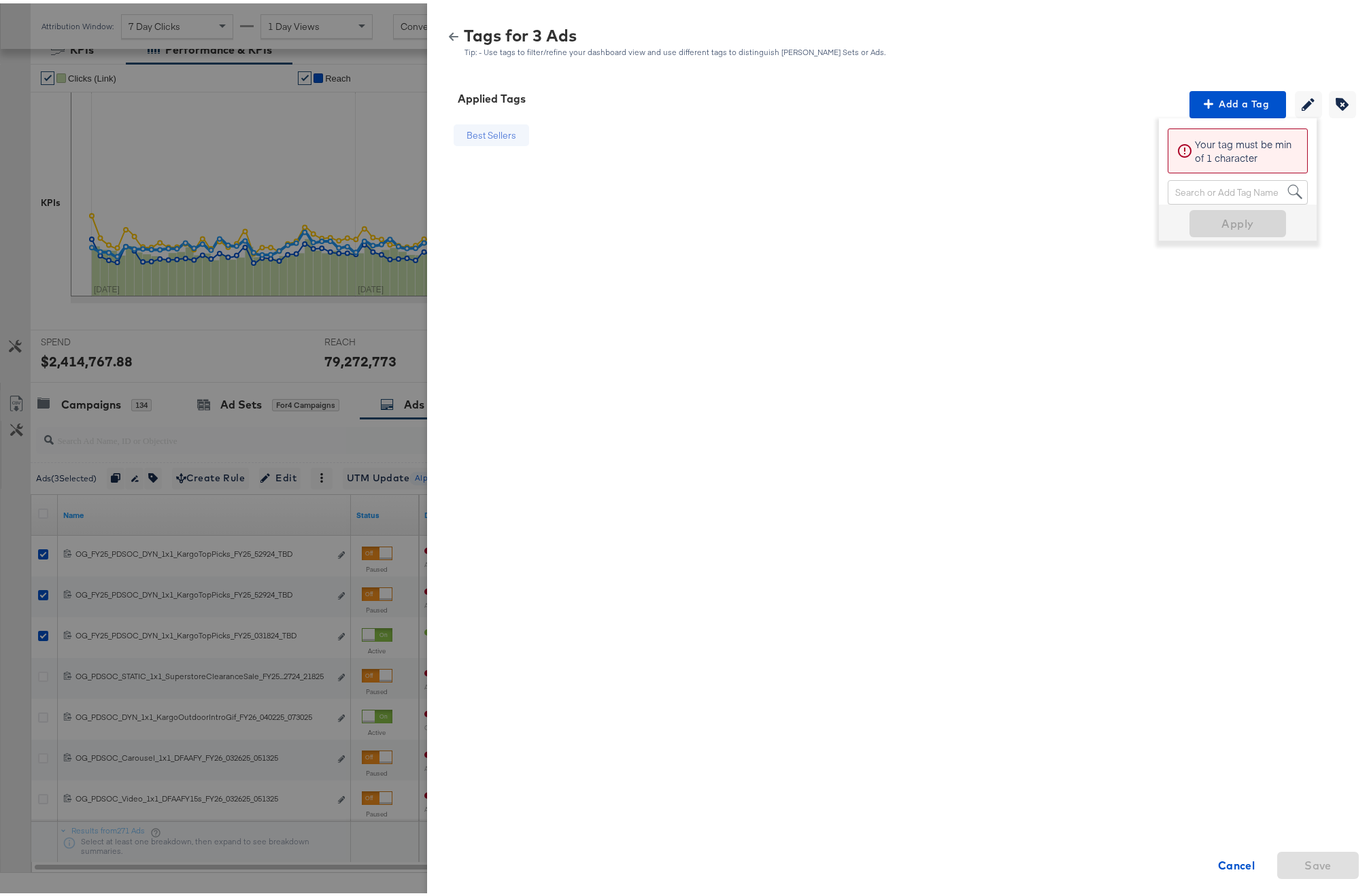
click at [484, 145] on div "Best Sellers" at bounding box center [491, 132] width 96 height 35
click at [1336, 106] on icon "button" at bounding box center [1342, 100] width 13 height 13
click at [529, 135] on icon at bounding box center [534, 133] width 10 height 10
click at [497, 130] on div "Best Sellers" at bounding box center [492, 132] width 50 height 13
click at [1225, 849] on button "Cancel" at bounding box center [1236, 862] width 81 height 27
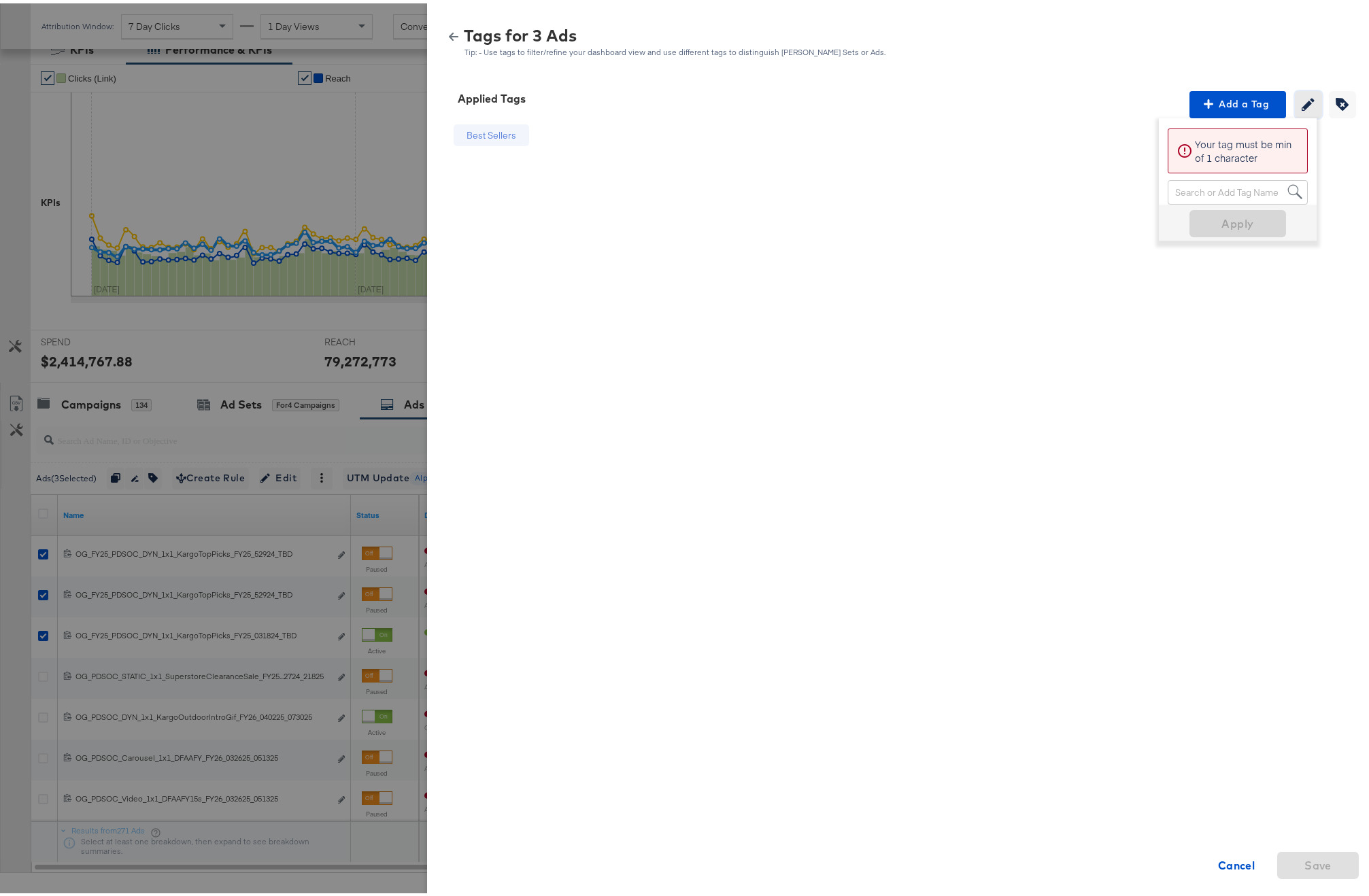
click at [1295, 111] on button "Creating or removing tags will be disabled while your editing current tags" at bounding box center [1309, 101] width 27 height 27
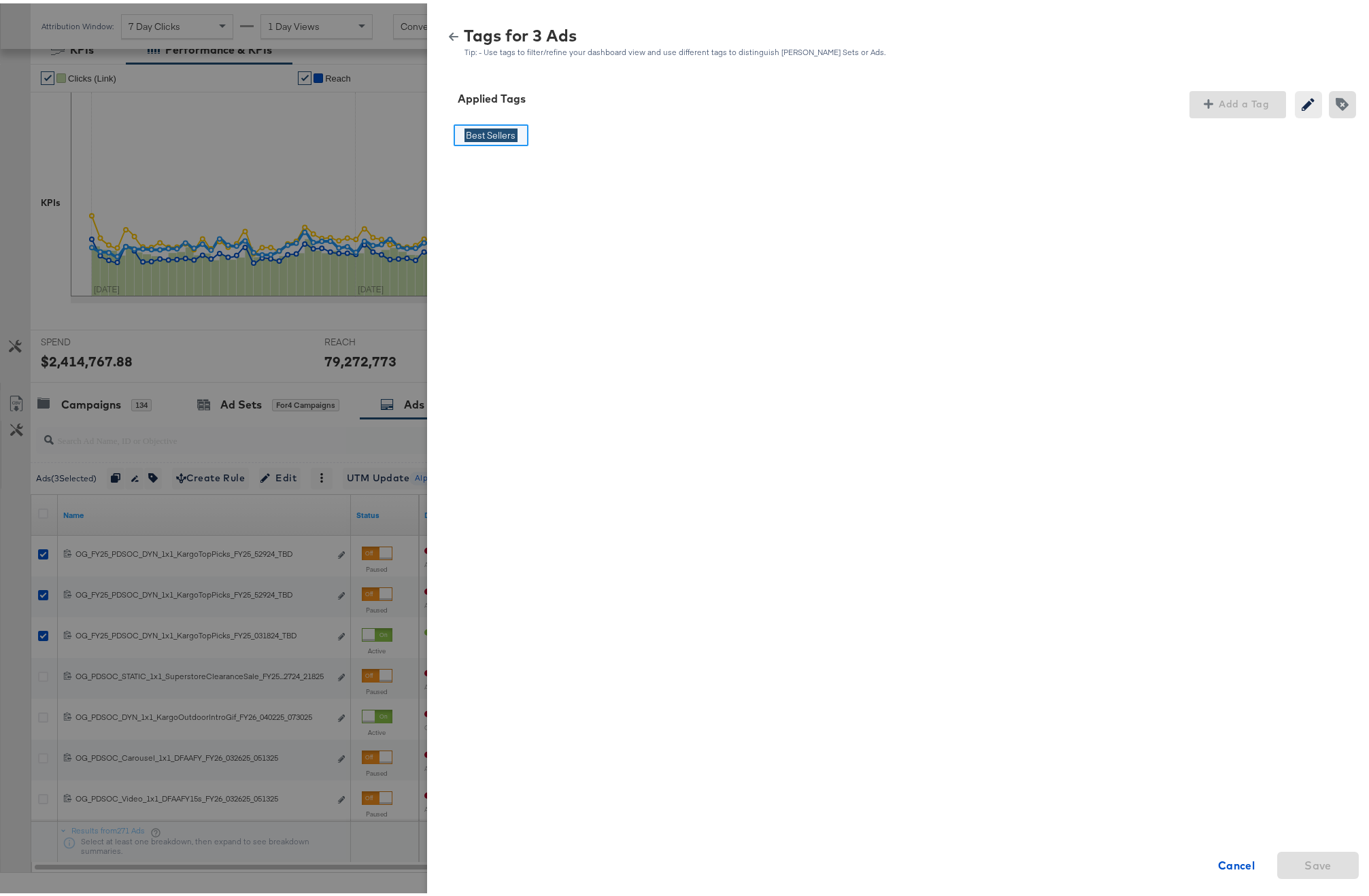
click at [493, 130] on input "Best Sellers" at bounding box center [491, 132] width 53 height 14
click at [504, 129] on input "Best Sellers" at bounding box center [491, 132] width 53 height 14
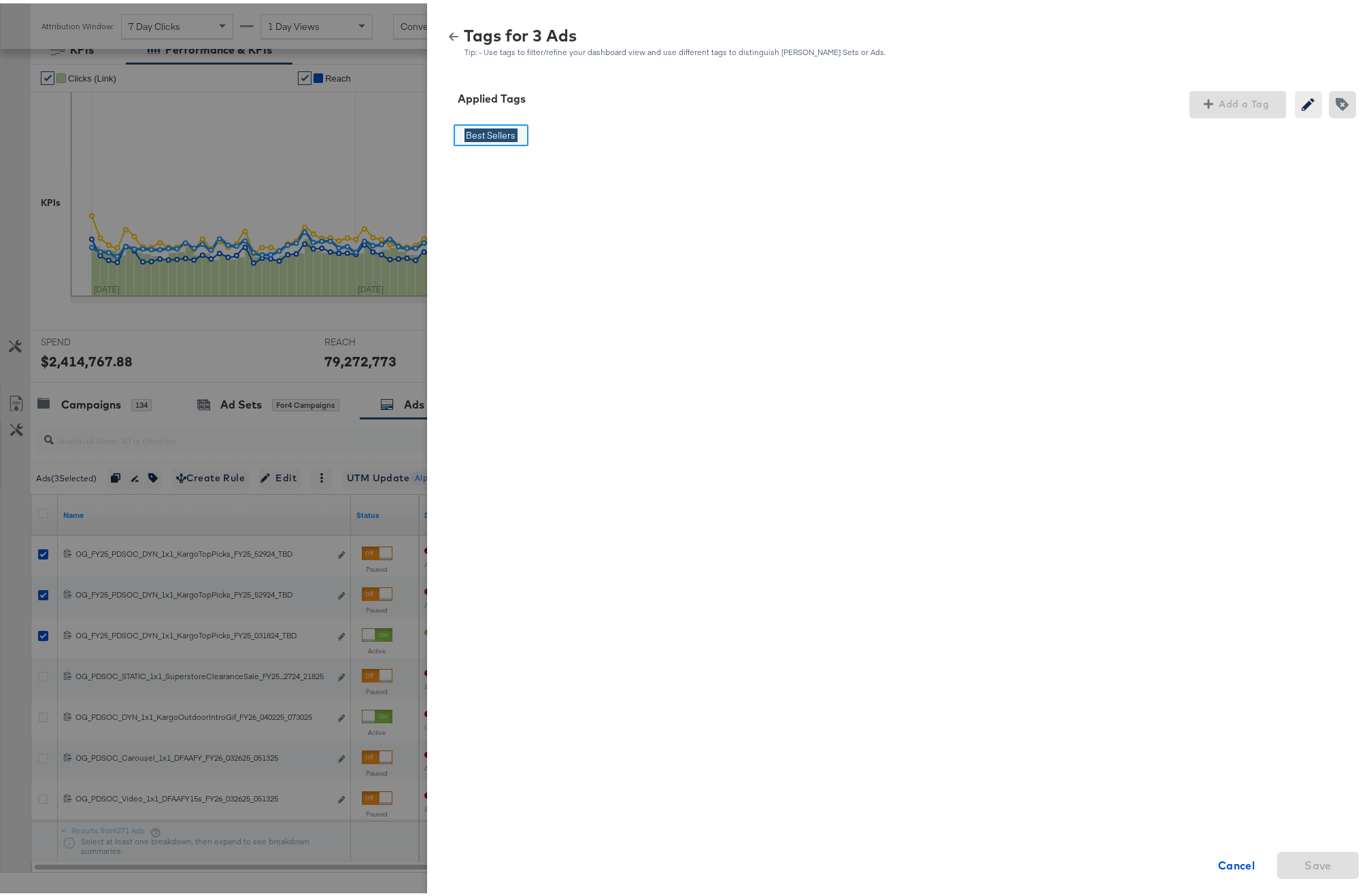
click at [504, 129] on input "Best Sellers" at bounding box center [491, 132] width 53 height 14
click at [489, 130] on input "Best Sellers" at bounding box center [491, 132] width 53 height 14
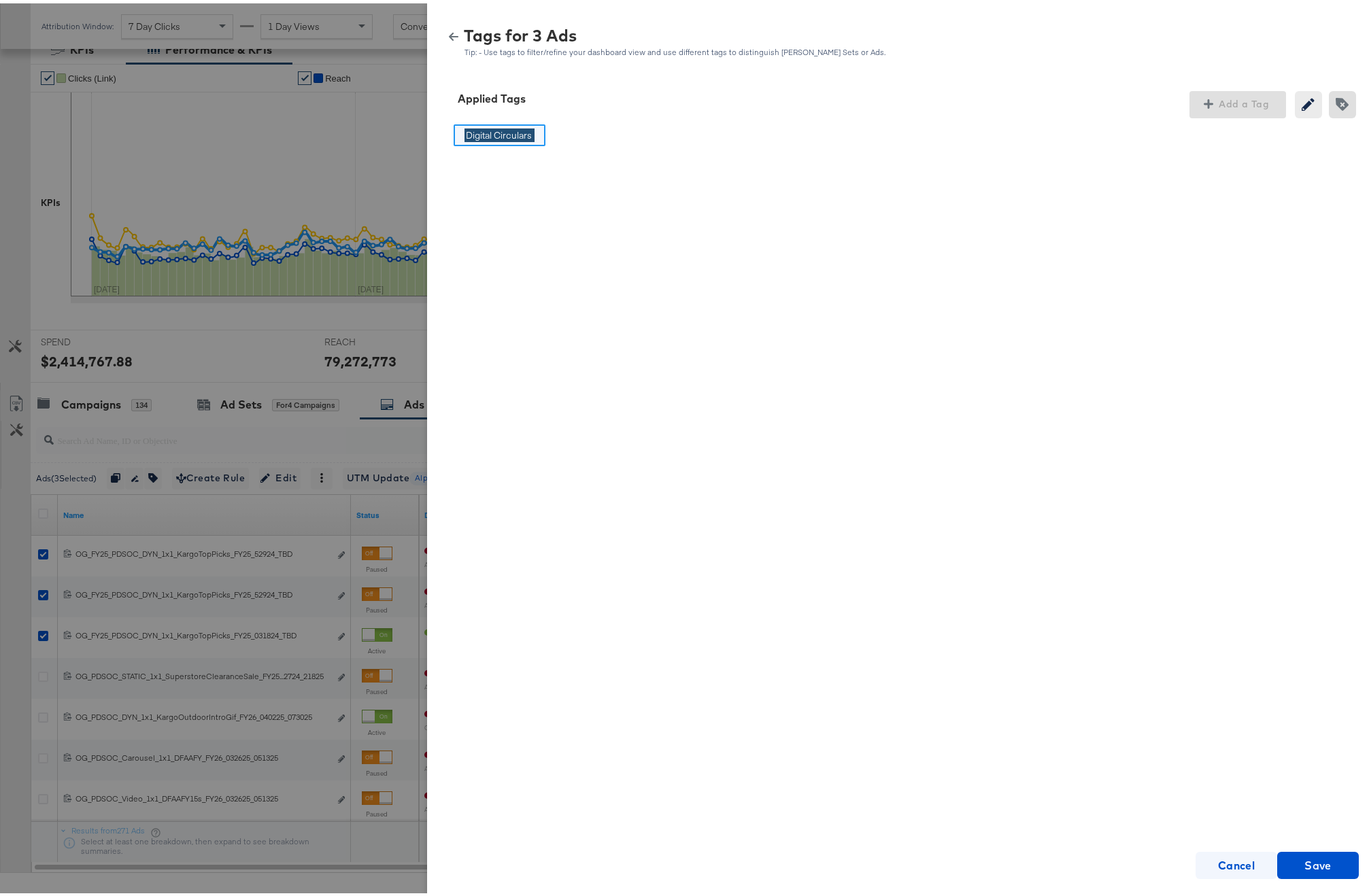
type input "Digital Circulars"
click at [1234, 863] on strong "Cancel" at bounding box center [1237, 861] width 38 height 19
click at [427, 28] on div "Tags for 3 Ads Tip: - Use tags to filter/refine your dashboard view and use dif…" at bounding box center [903, 34] width 952 height 61
click at [443, 32] on button "button" at bounding box center [453, 33] width 20 height 10
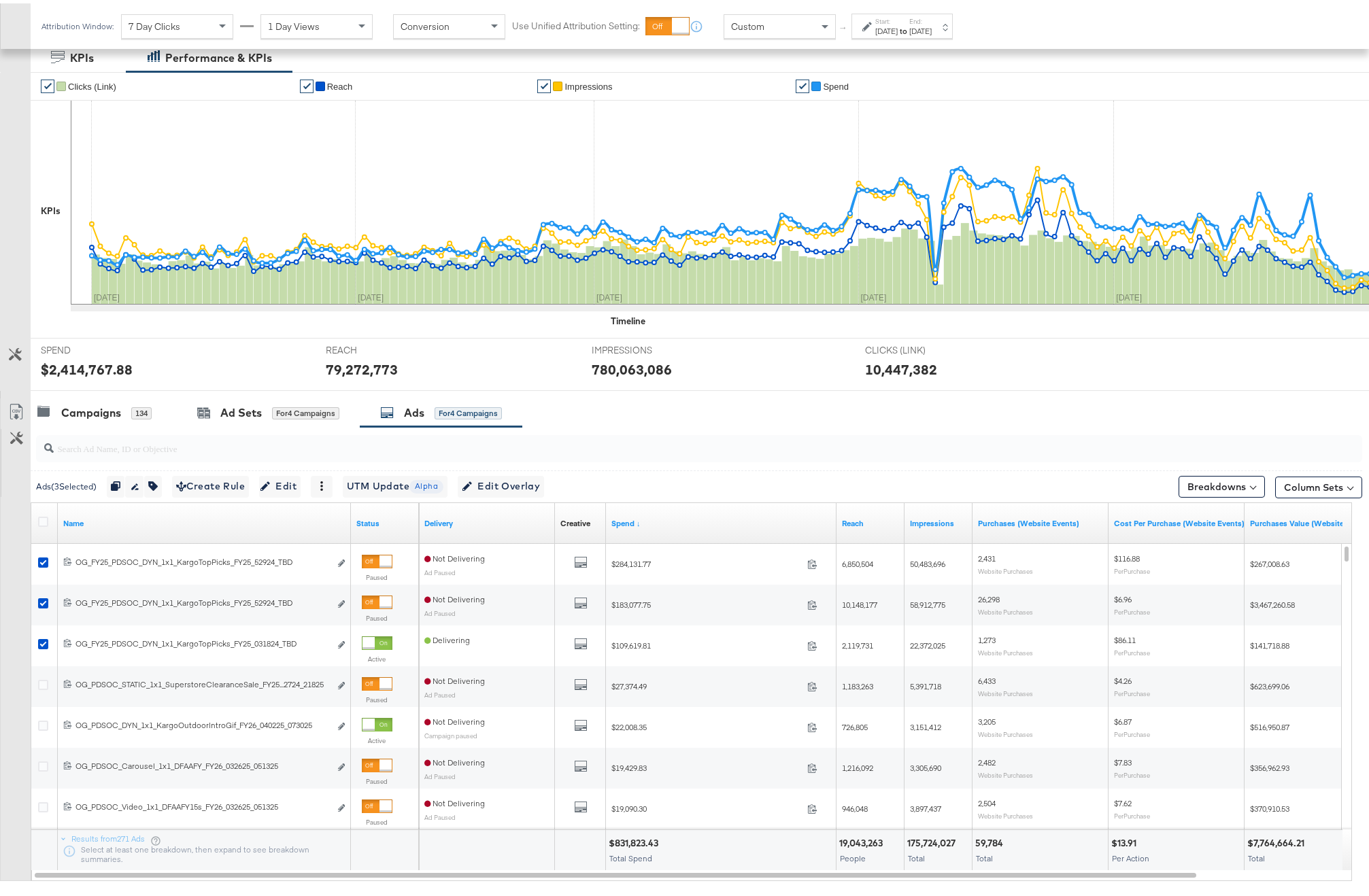
scroll to position [0, 0]
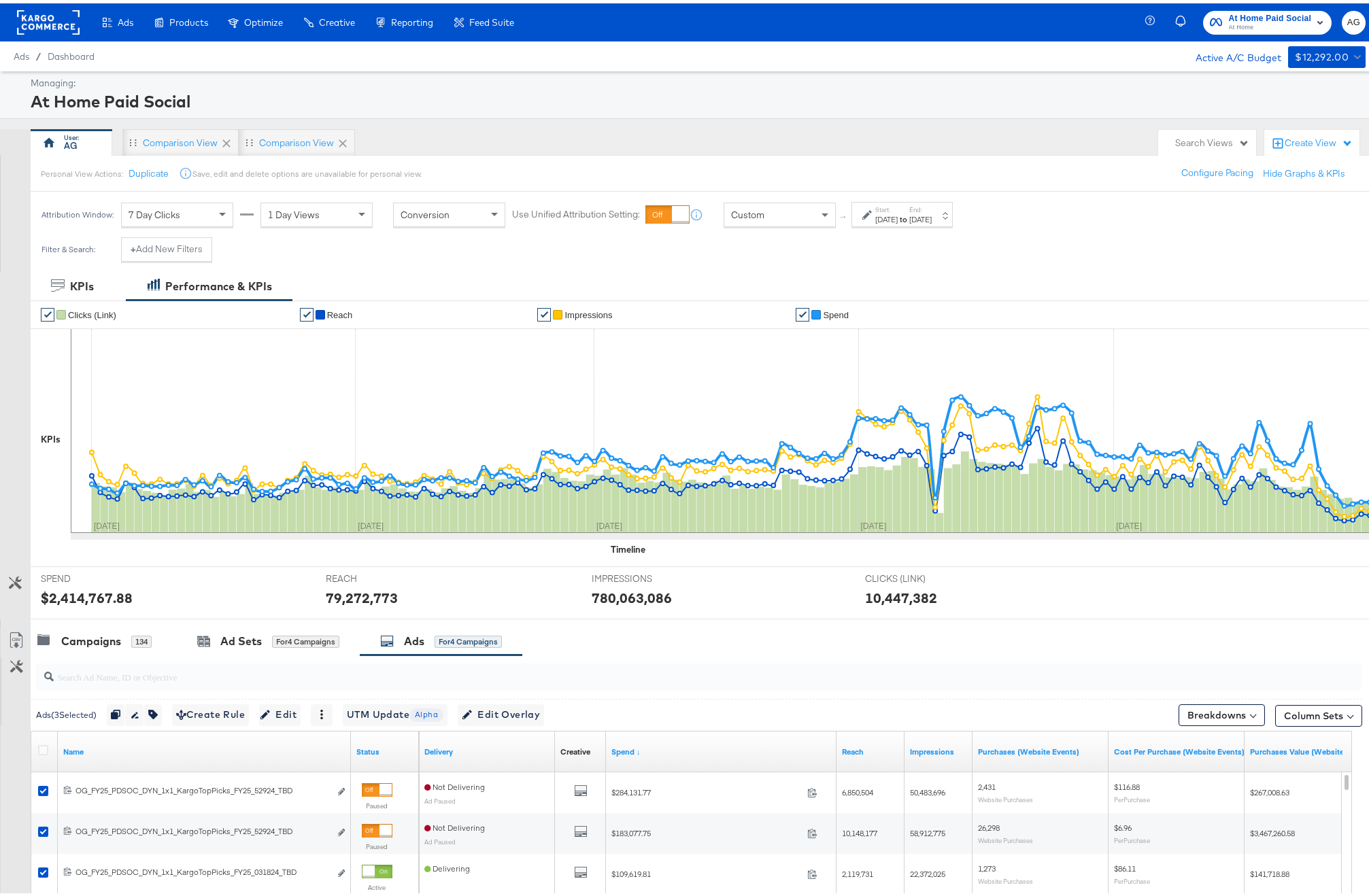
click at [1285, 136] on div "Create View" at bounding box center [1318, 140] width 68 height 14
click at [1271, 194] on button "Comparison View" at bounding box center [1254, 201] width 76 height 17
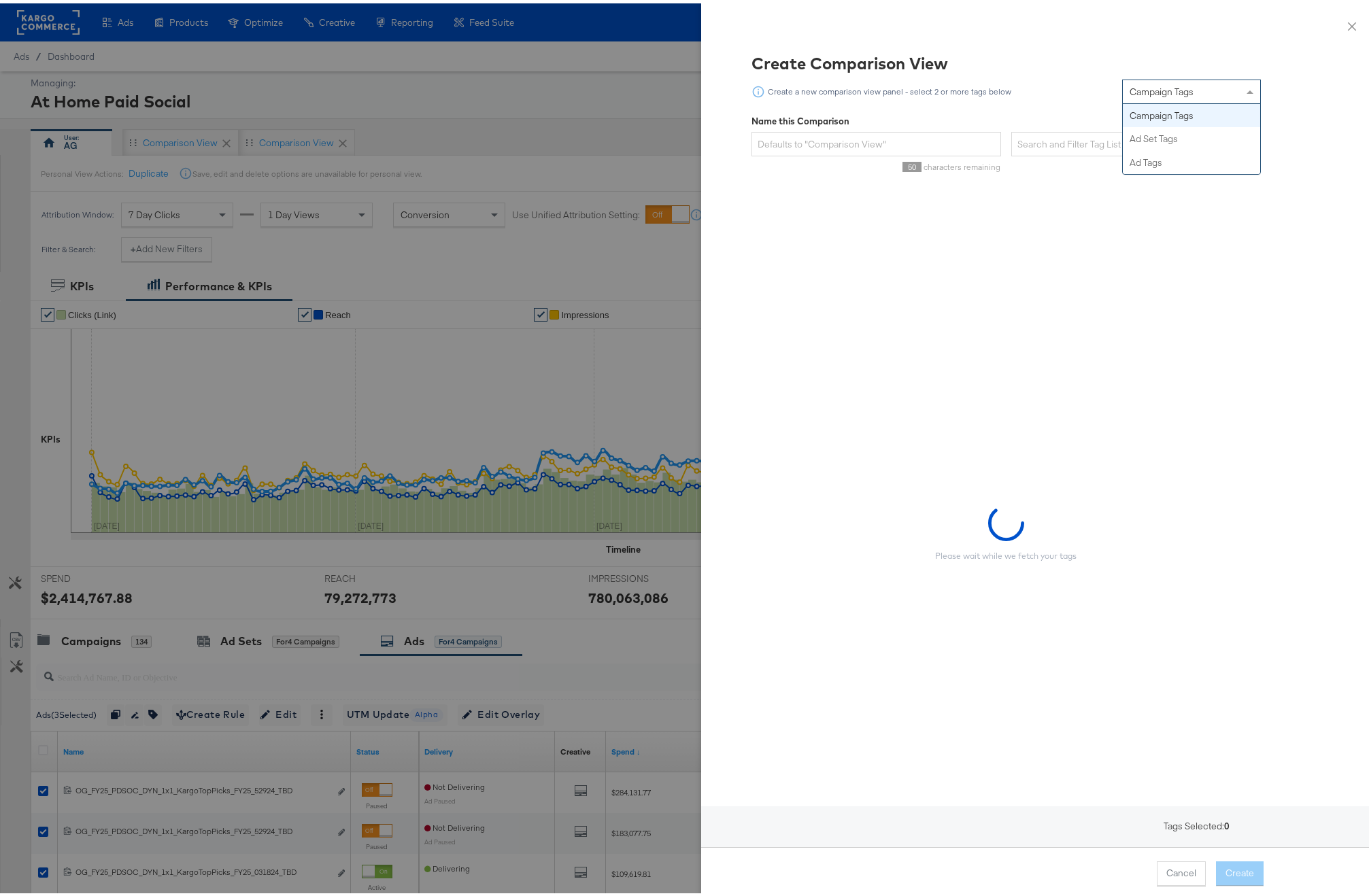
click at [1165, 82] on span "Campaign Tags" at bounding box center [1162, 88] width 64 height 12
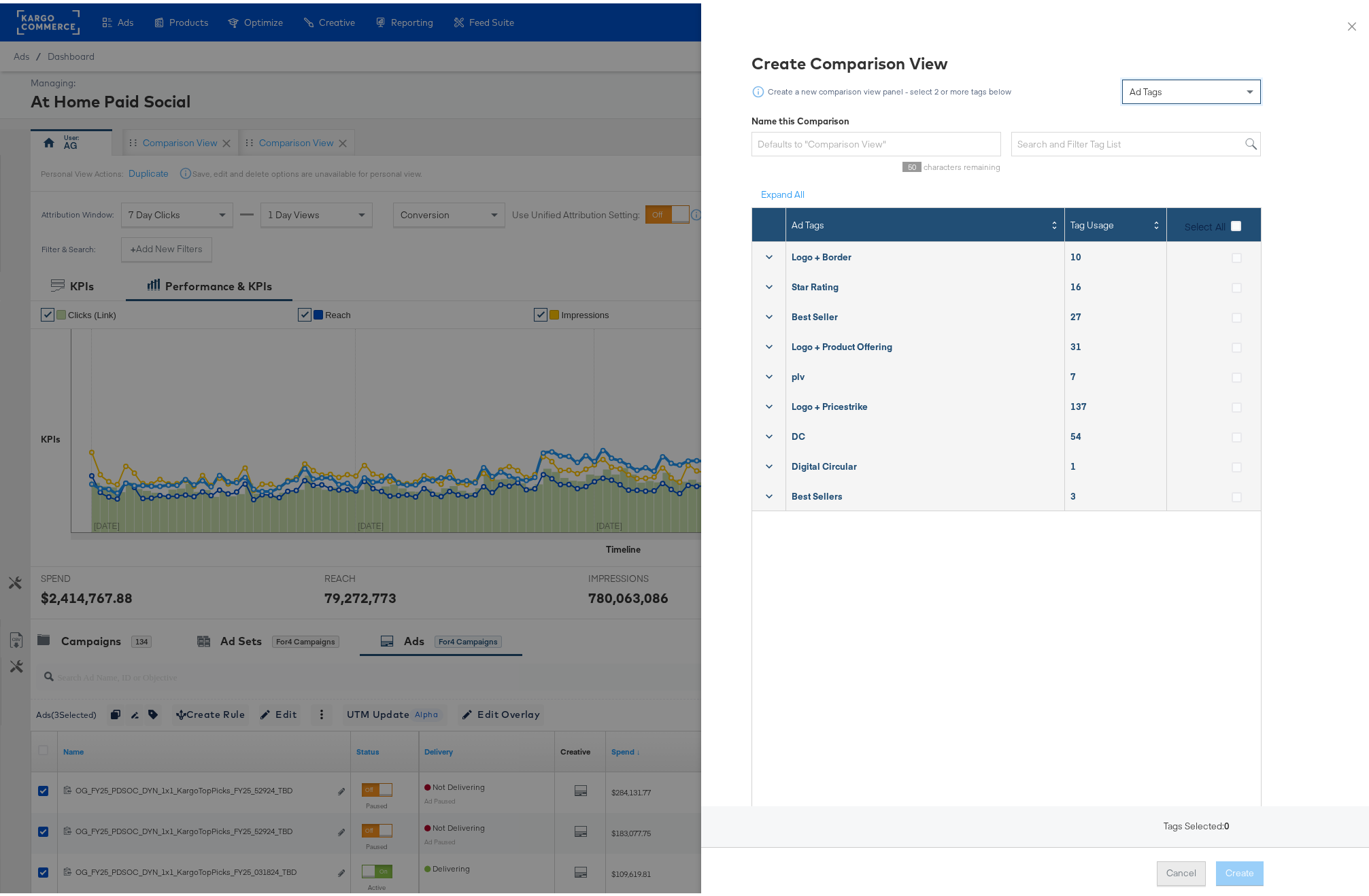
click at [1187, 866] on button "Cancel" at bounding box center [1181, 870] width 49 height 24
